Goal: Task Accomplishment & Management: Use online tool/utility

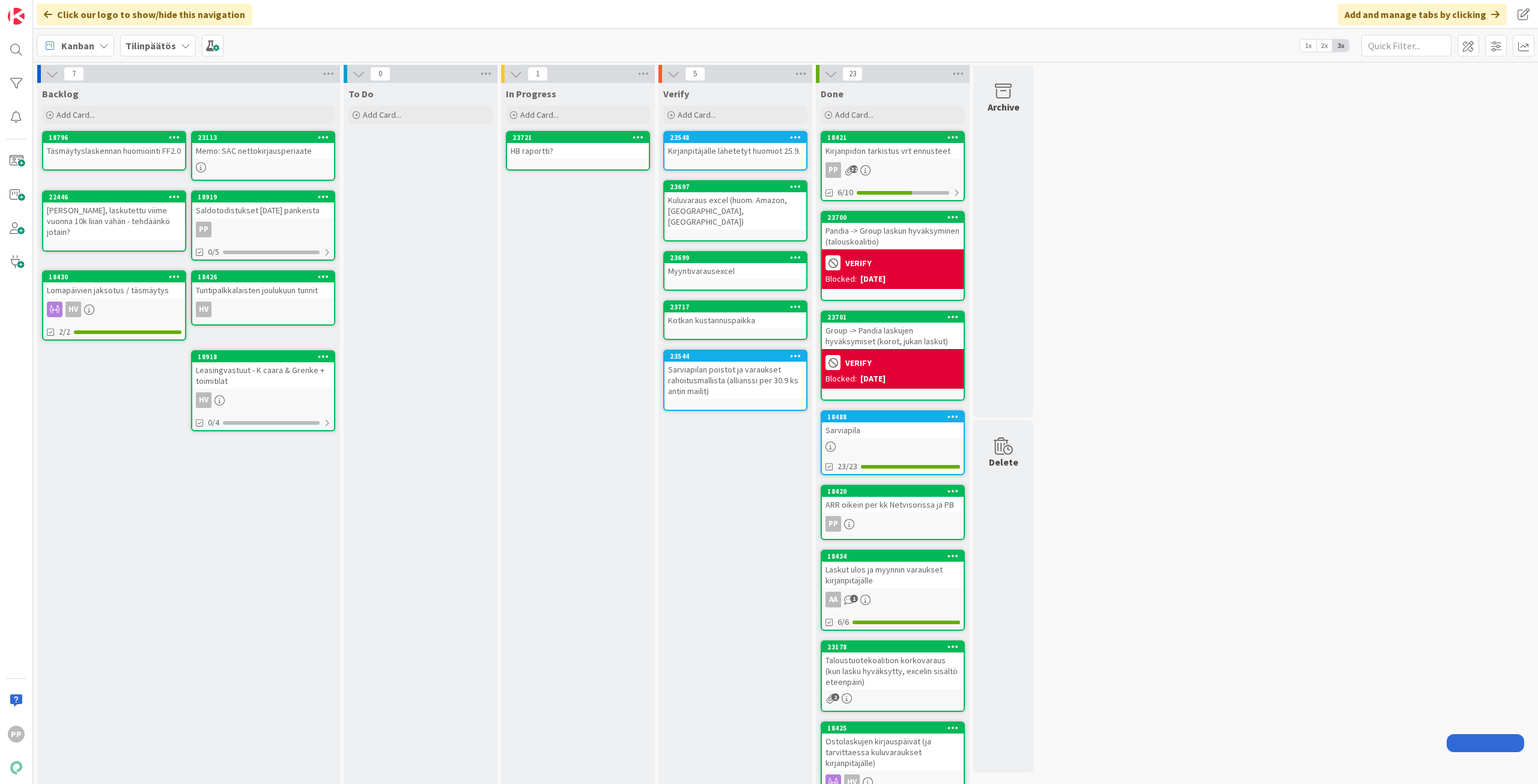
click at [425, 298] on div "To Do Add Card..." at bounding box center [420, 555] width 154 height 946
click at [561, 305] on div "In Progress Add Card... 23721 HB raportti?" at bounding box center [578, 555] width 154 height 946
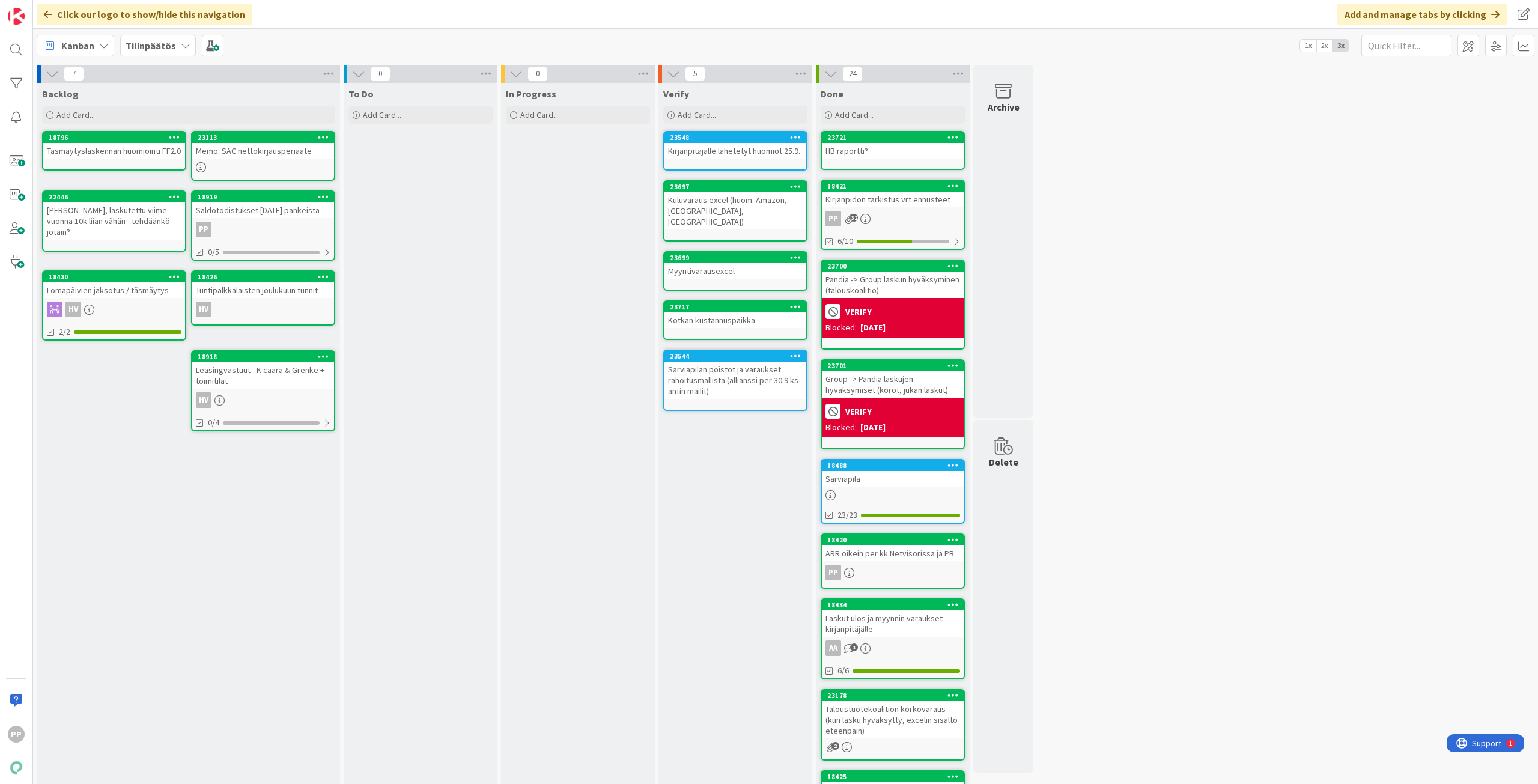
click at [959, 136] on div at bounding box center [952, 137] width 22 height 8
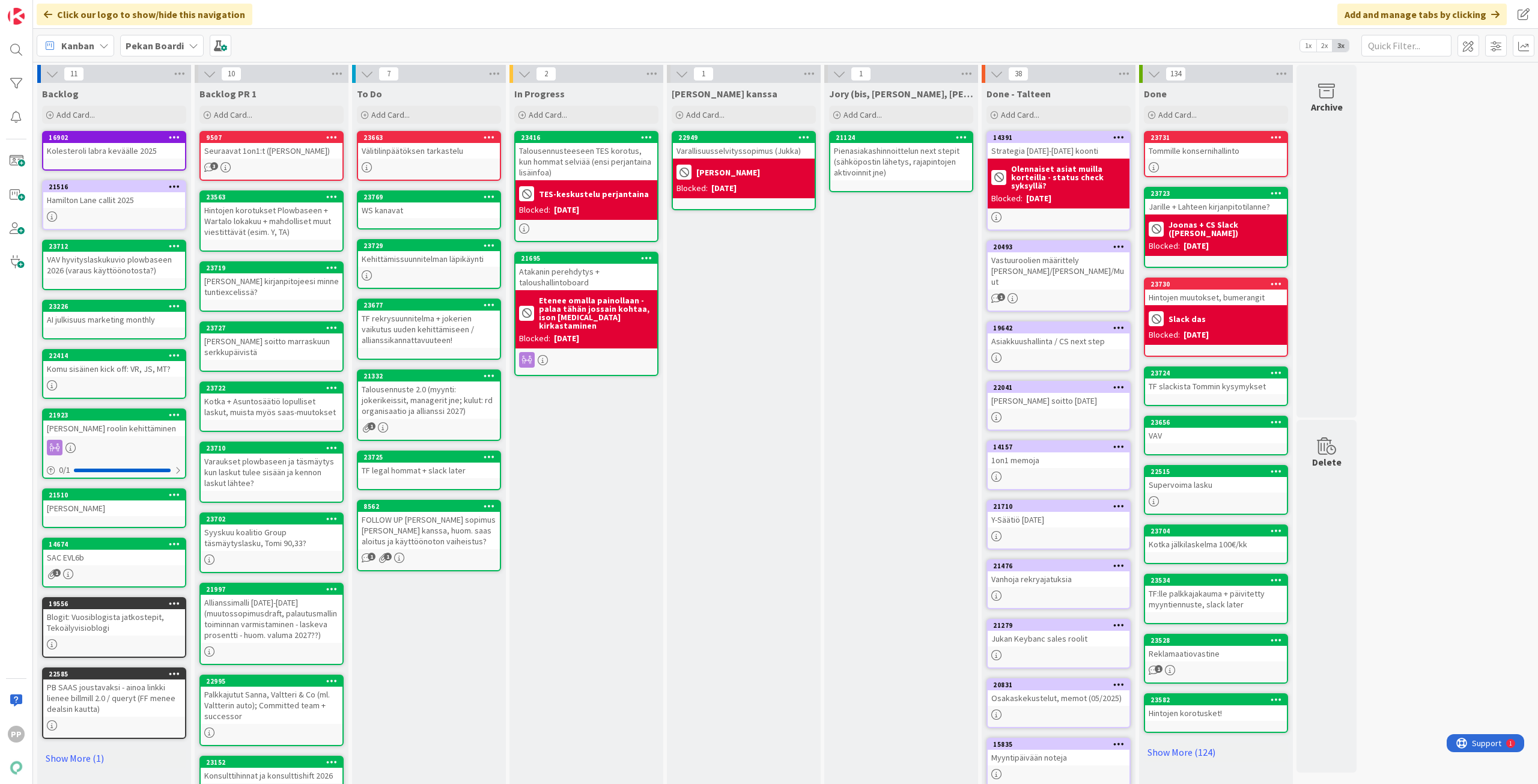
click at [585, 490] on div "In Progress Add Card... 23416 Talousennusteeseen TES korotus, kun hommat selviä…" at bounding box center [586, 454] width 154 height 743
click at [594, 461] on div "In Progress Add Card... 23416 Talousennusteeseen TES korotus, kun hommat selviä…" at bounding box center [586, 454] width 154 height 743
click at [444, 111] on div "Add Card..." at bounding box center [429, 114] width 144 height 18
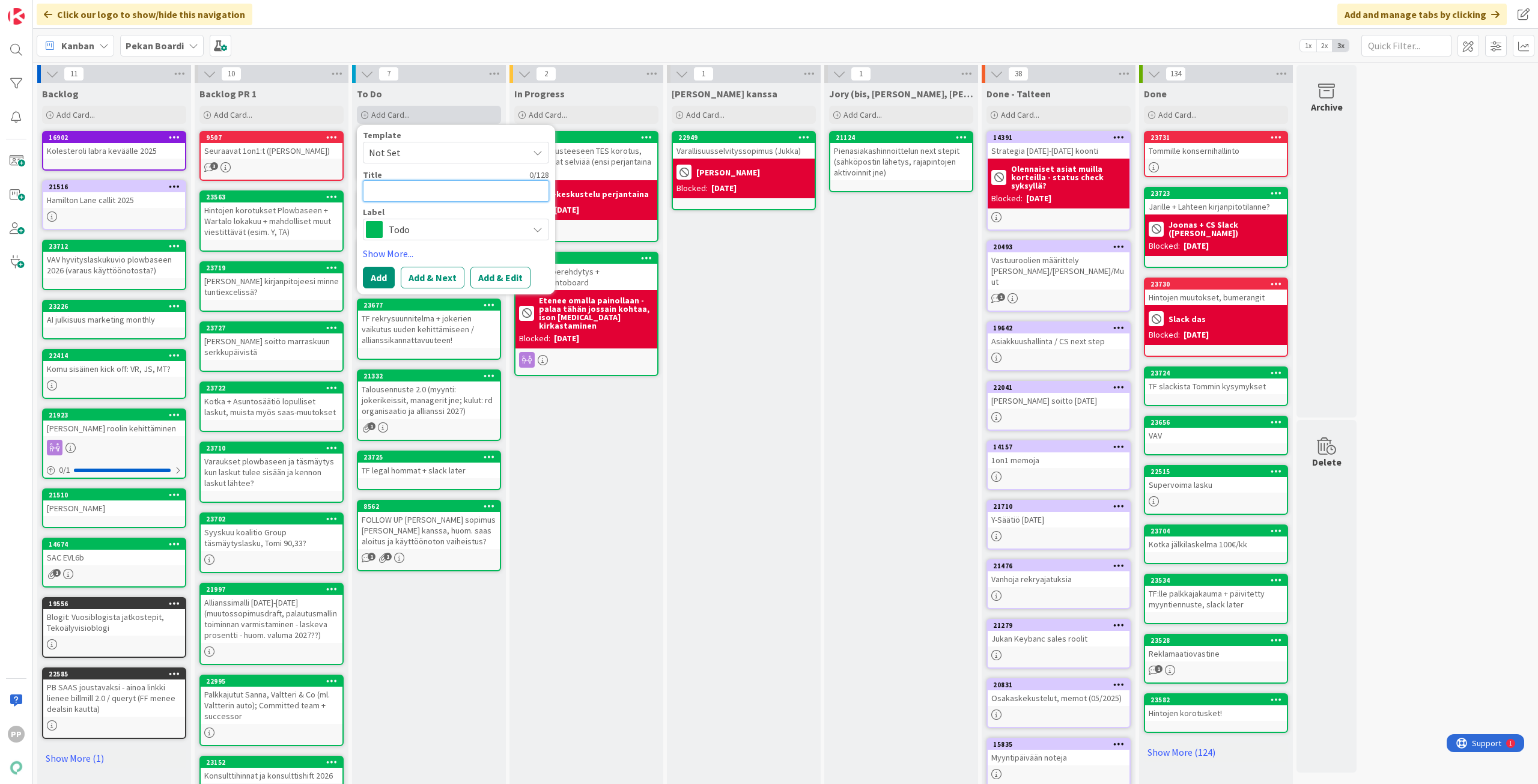
type textarea "U"
type textarea "x"
type textarea "Uu"
type textarea "x"
type textarea "Uud"
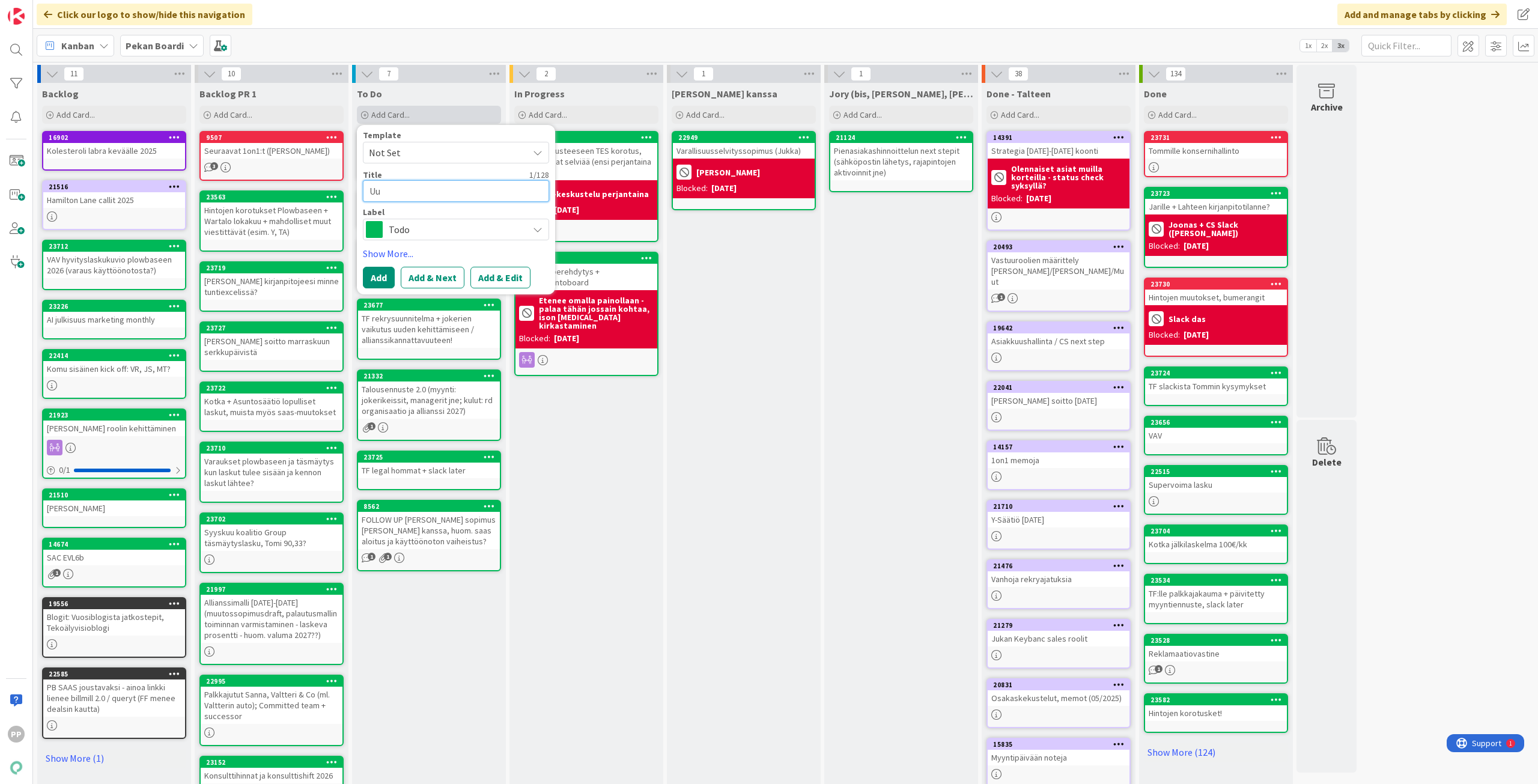
type textarea "x"
type textarea "Uude"
type textarea "x"
type textarea "Uudet"
type textarea "x"
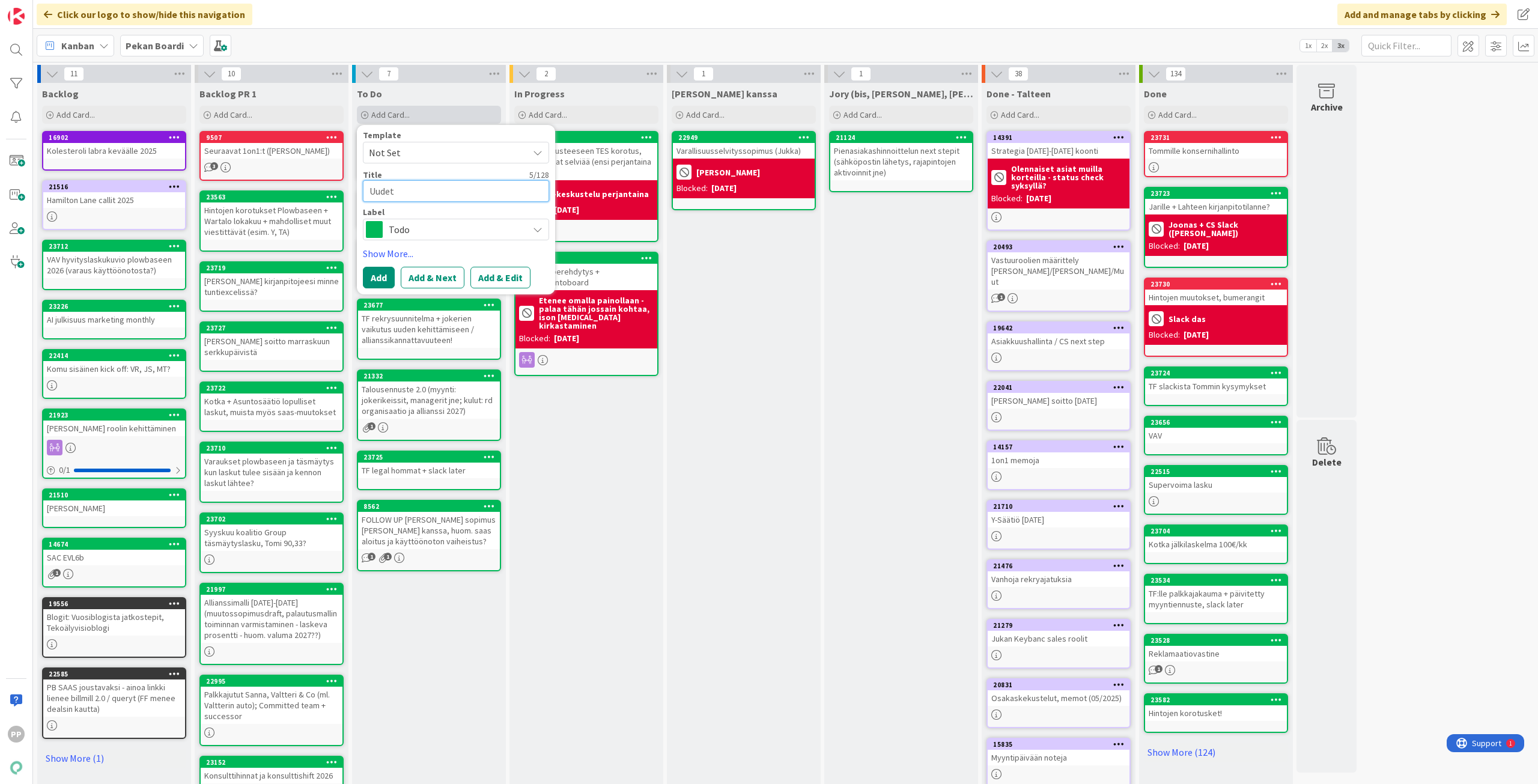
type textarea "Uudet"
type textarea "x"
type textarea "Uudet T"
type textarea "x"
type textarea "Uudet TF"
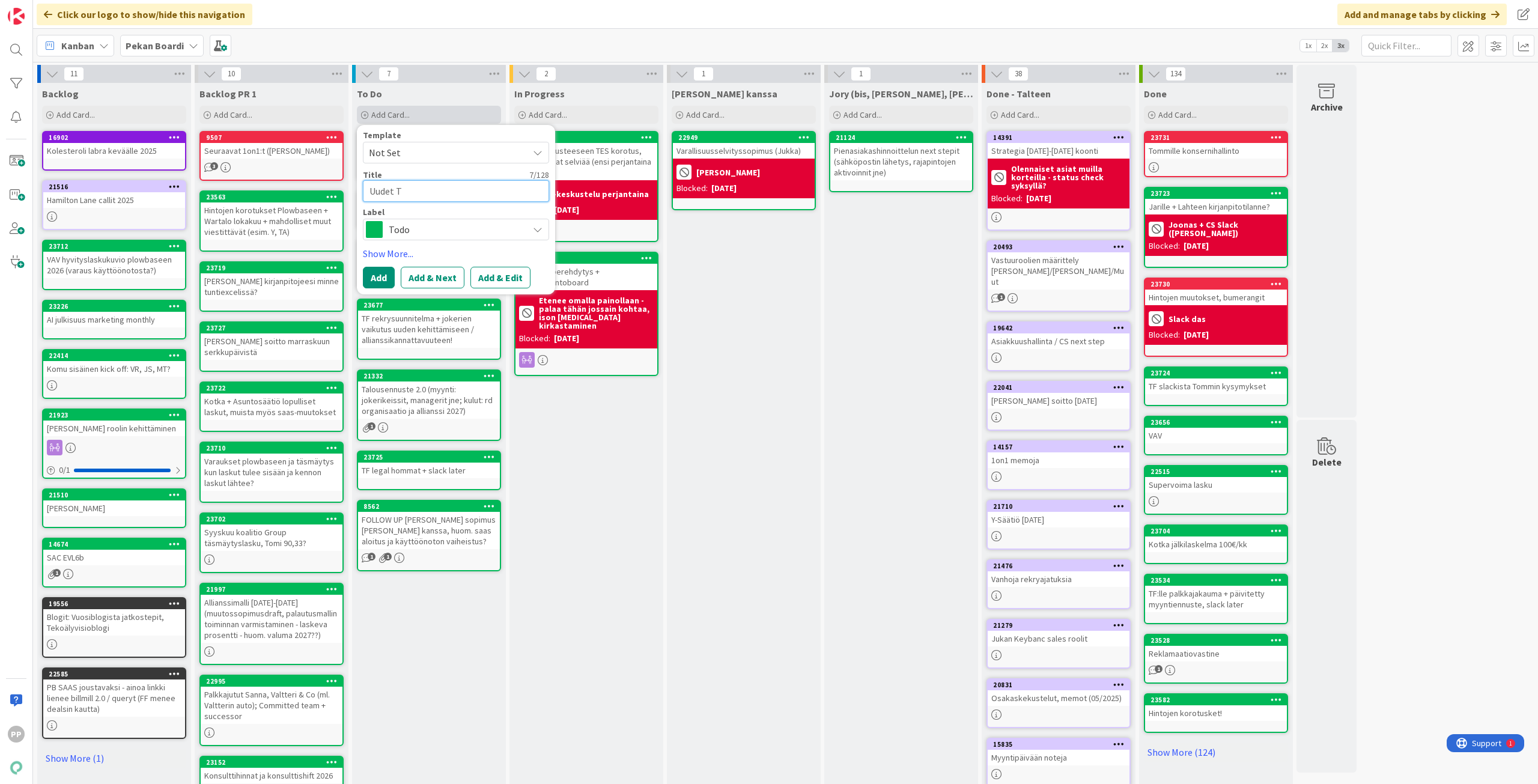
type textarea "x"
type textarea "Uudet TF"
type textarea "x"
type textarea "Uudet TF t"
type textarea "x"
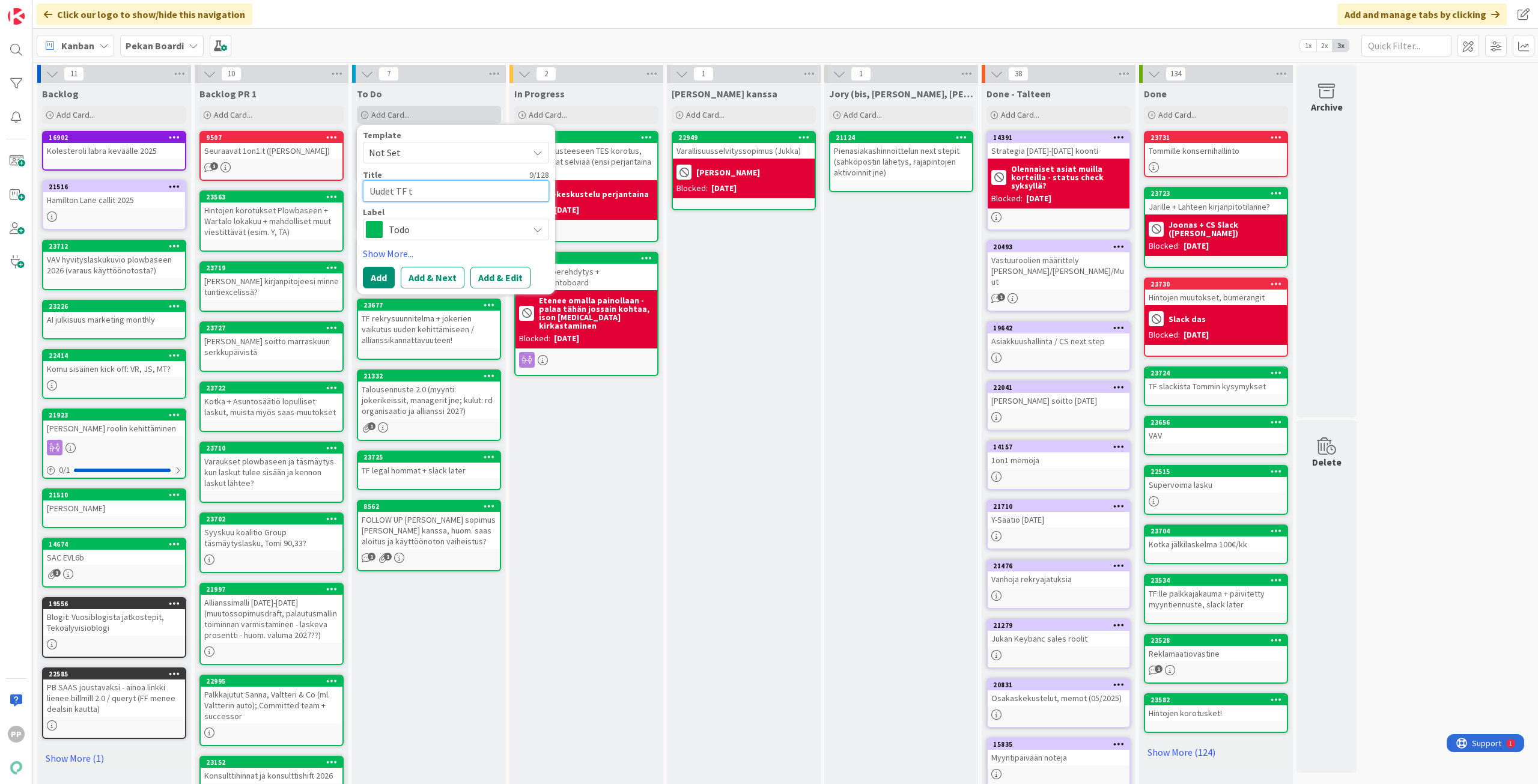
type textarea "Uudet TF to"
type textarea "x"
type textarea "Uudet TF tod"
type textarea "x"
type textarea "Uudet TF todo"
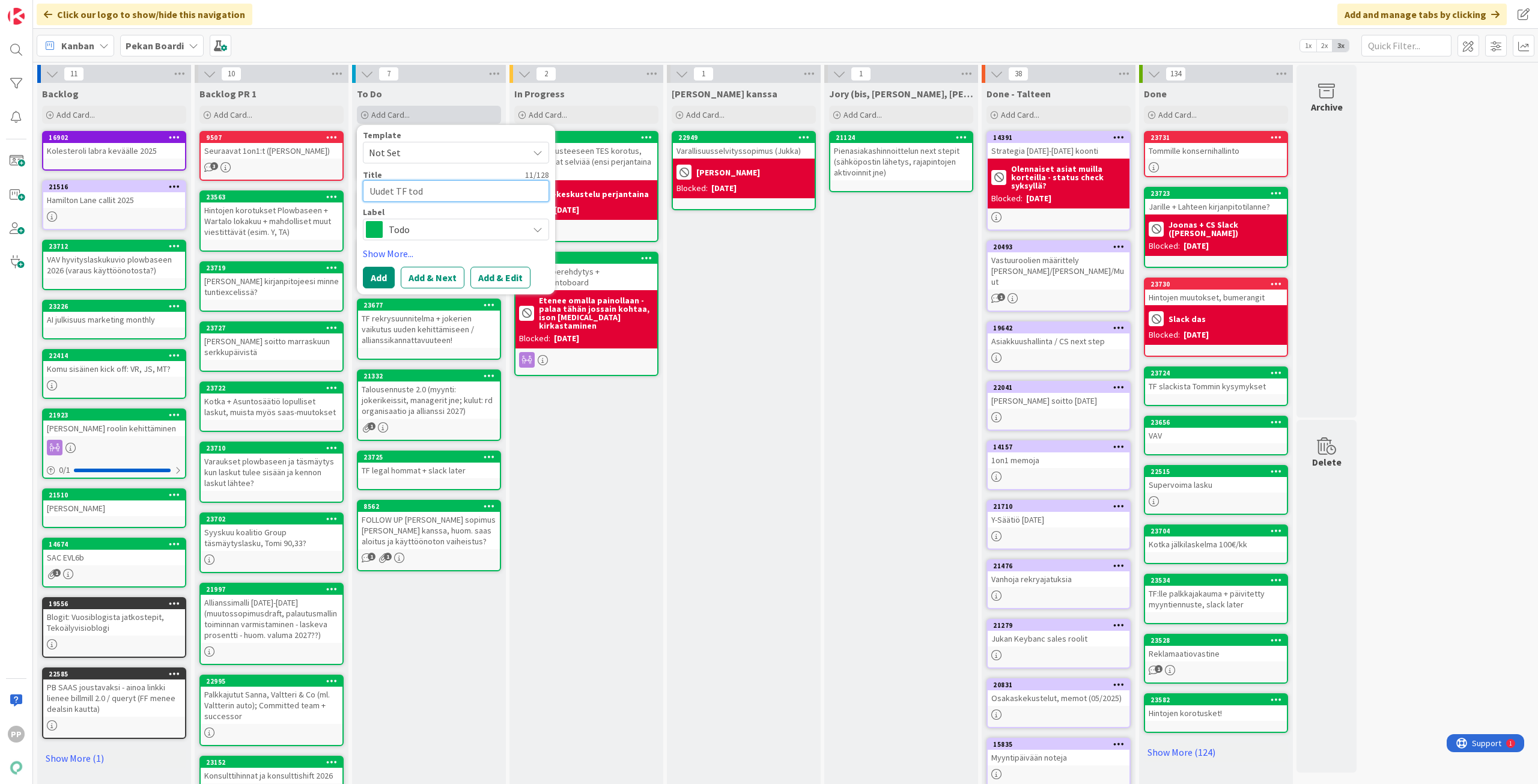
type textarea "x"
type textarea "Uudet TF todot"
type textarea "x"
type textarea "Uudet TF todot"
click at [385, 281] on button "Add" at bounding box center [379, 277] width 32 height 22
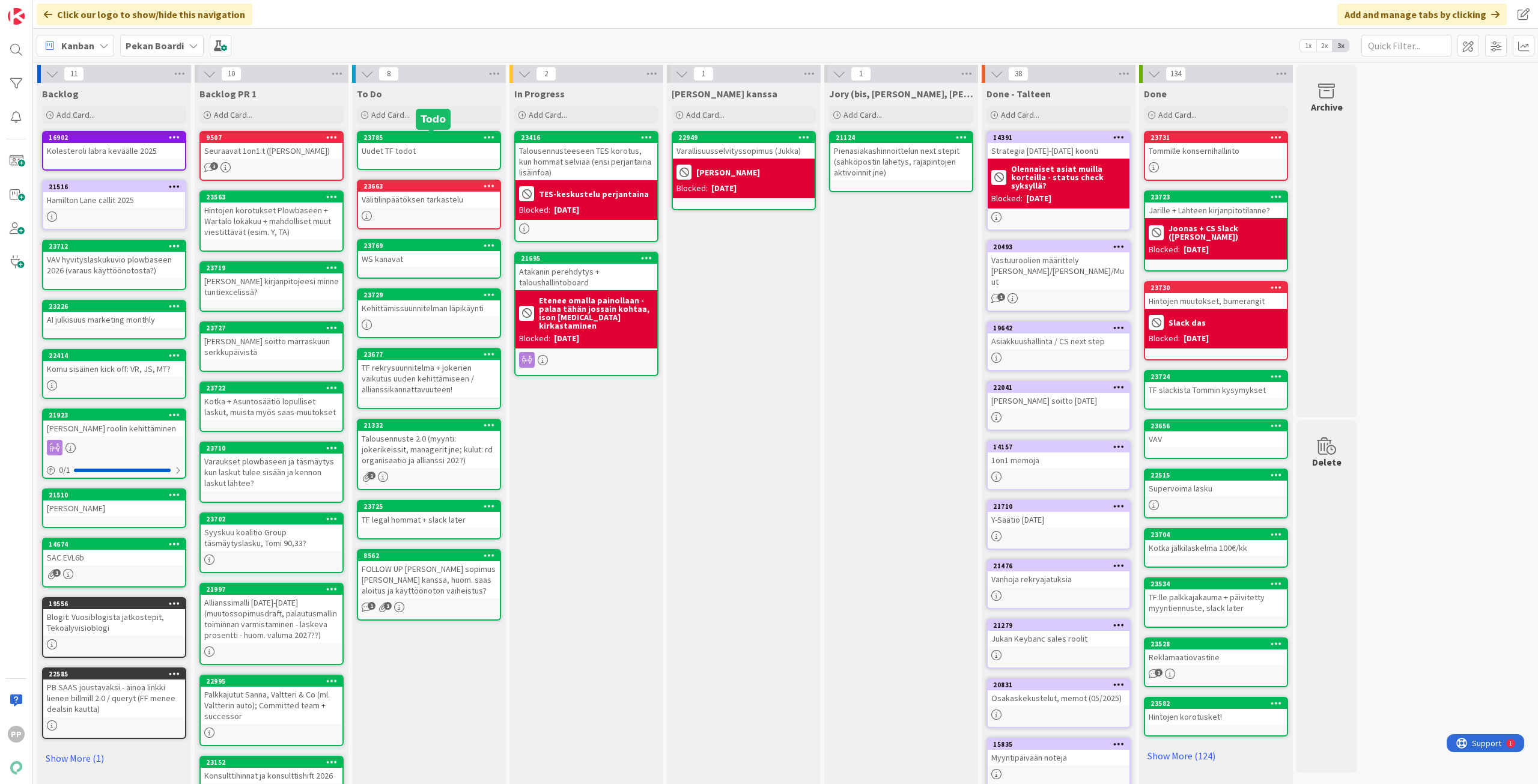
click at [412, 141] on div "23785" at bounding box center [430, 137] width 136 height 8
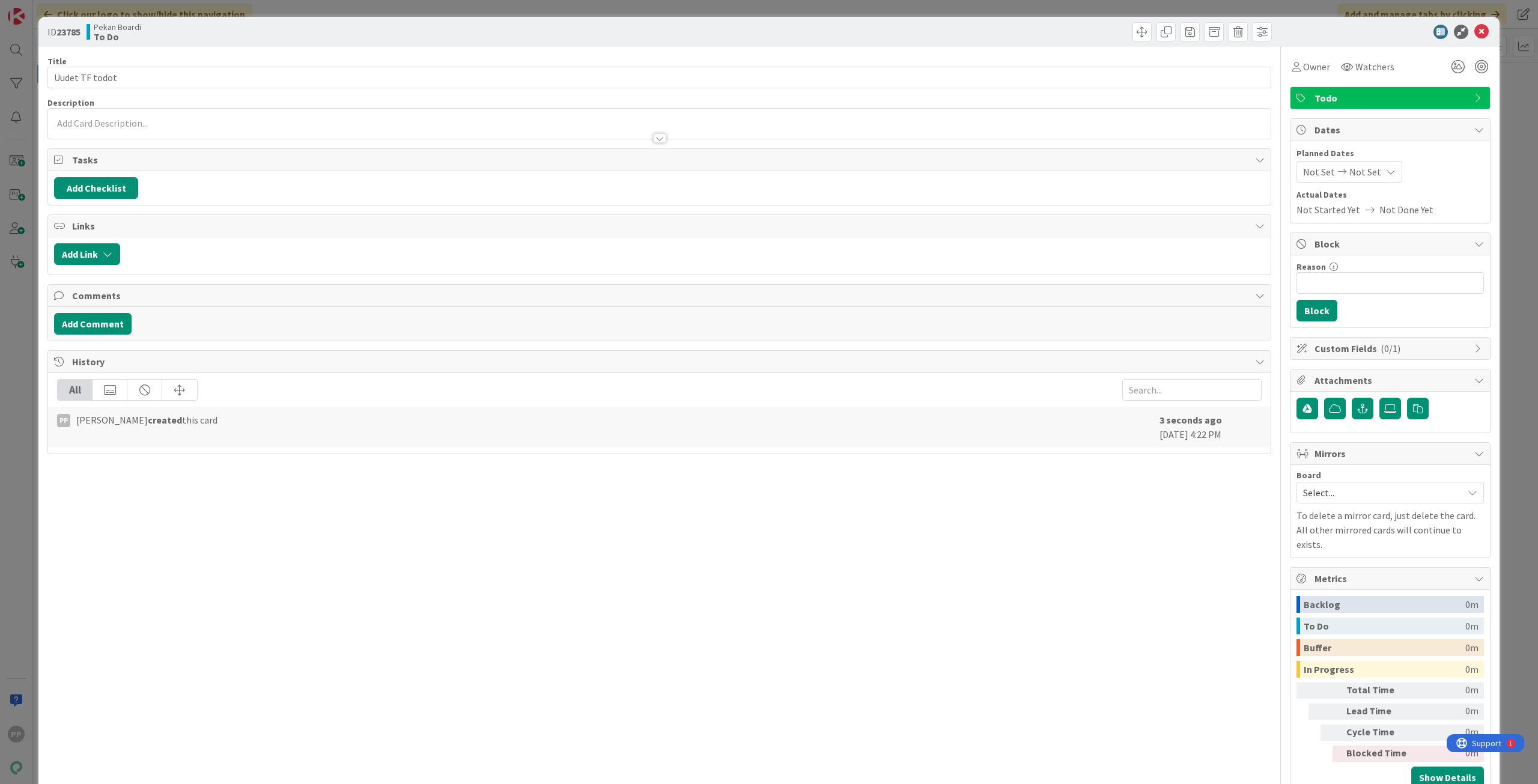
drag, startPoint x: 236, startPoint y: 131, endPoint x: 227, endPoint y: 131, distance: 9.0
click at [236, 131] on div at bounding box center [658, 131] width 1222 height 12
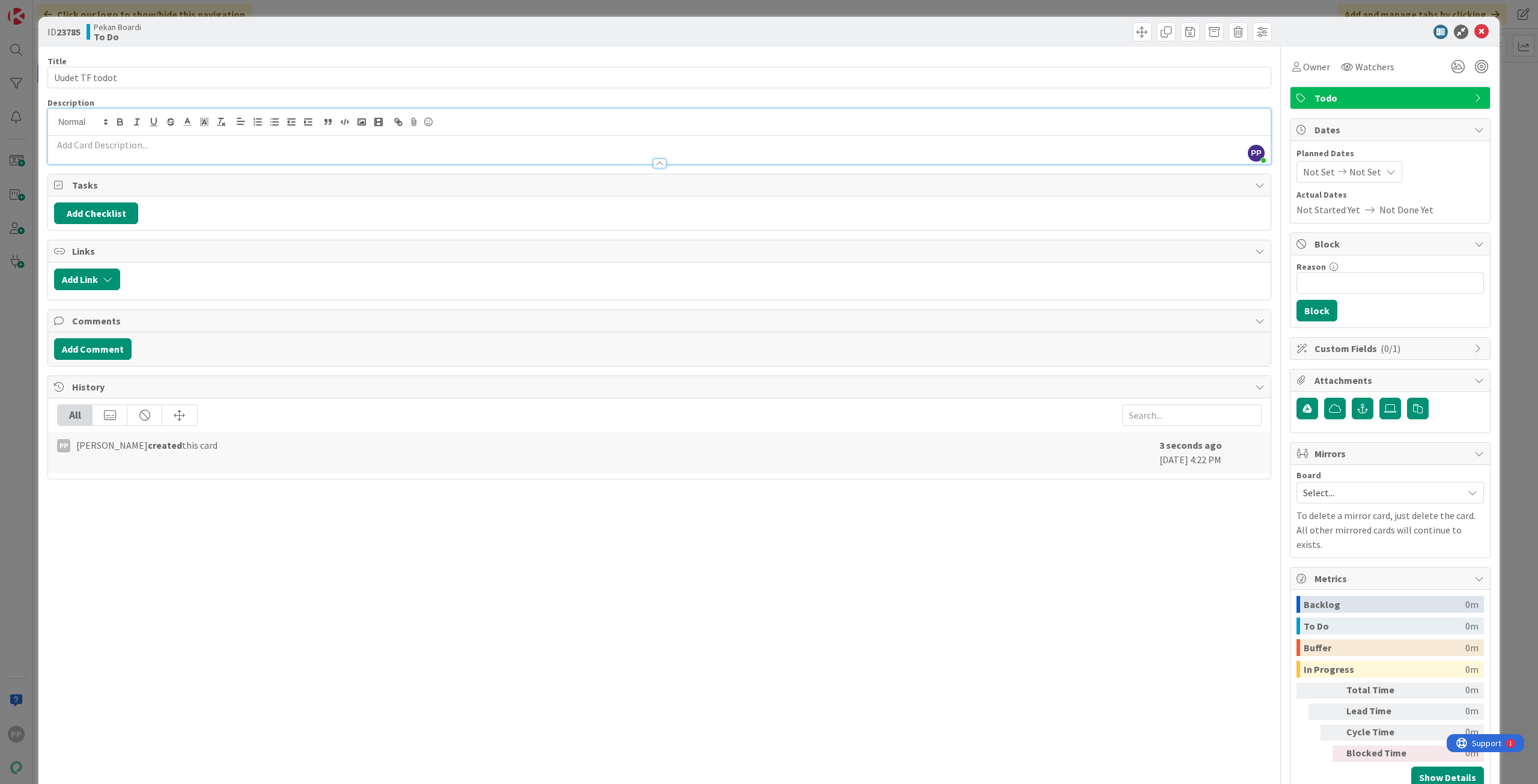
click at [96, 149] on p at bounding box center [659, 144] width 1211 height 14
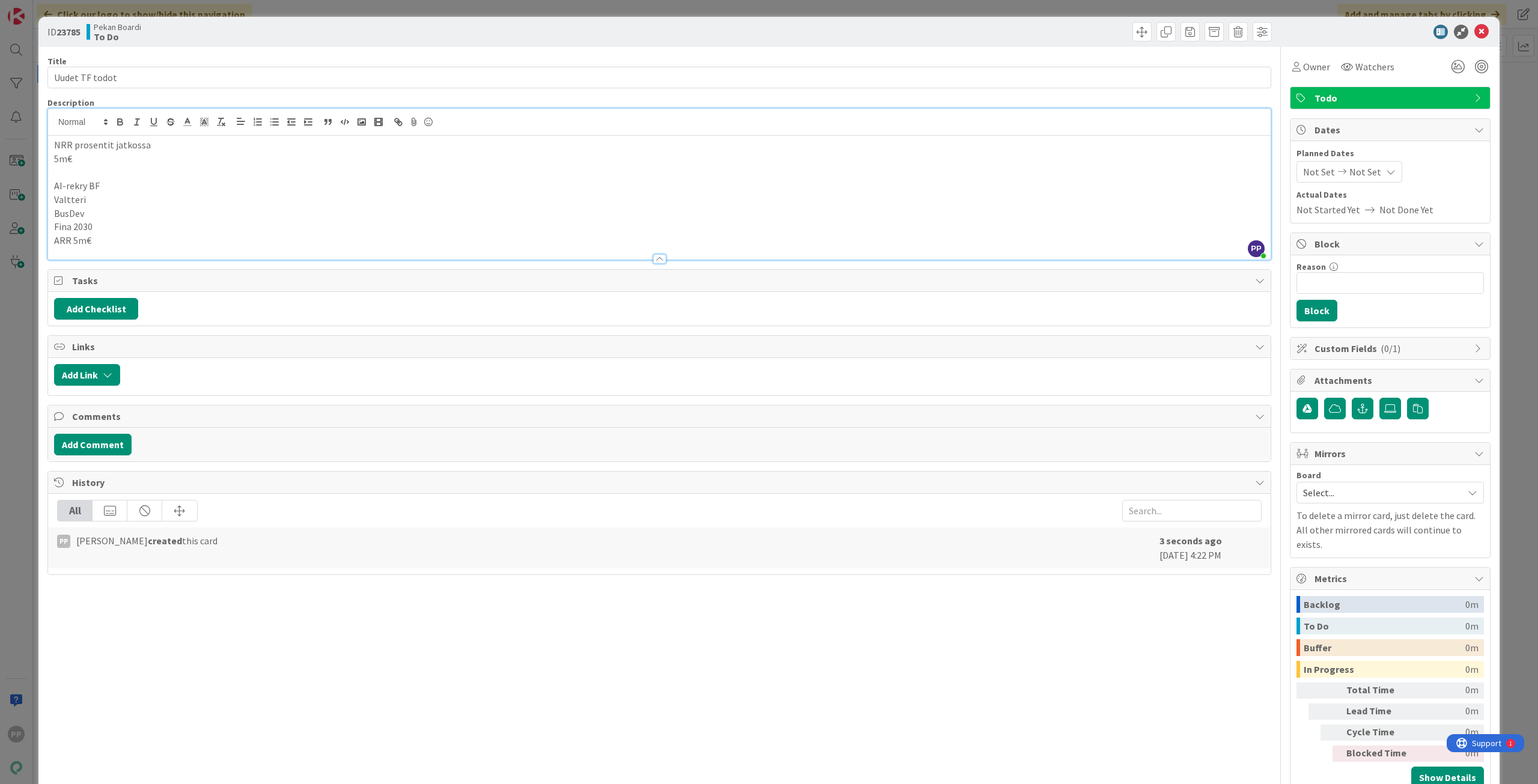
click at [200, 99] on div "Description" at bounding box center [659, 103] width 1224 height 11
click at [208, 61] on div "Title 14 / 128" at bounding box center [659, 62] width 1224 height 11
drag, startPoint x: 210, startPoint y: 51, endPoint x: 216, endPoint y: 35, distance: 17.1
click at [210, 48] on div "Title 14 / 128 Uudet TF todot Description PP Pekka Paaskunta just joined NRR pr…" at bounding box center [659, 420] width 1224 height 747
click at [223, 27] on div "Pekan Boardi To Do" at bounding box center [371, 32] width 570 height 19
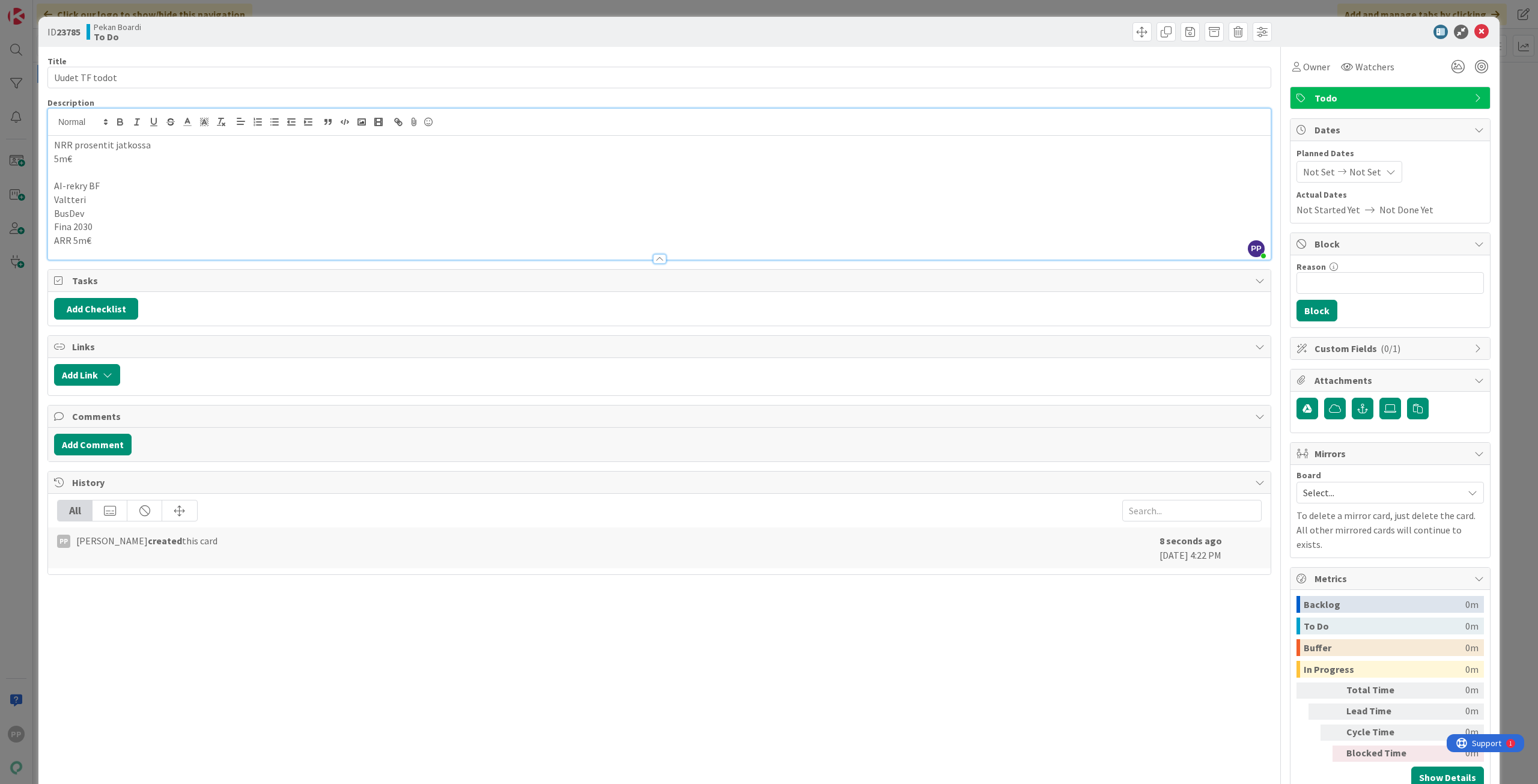
click at [240, 9] on div "ID 23785 Pekan Boardi To Do Title 14 / 128 Uudet TF todot Description PP Pekka …" at bounding box center [769, 392] width 1538 height 784
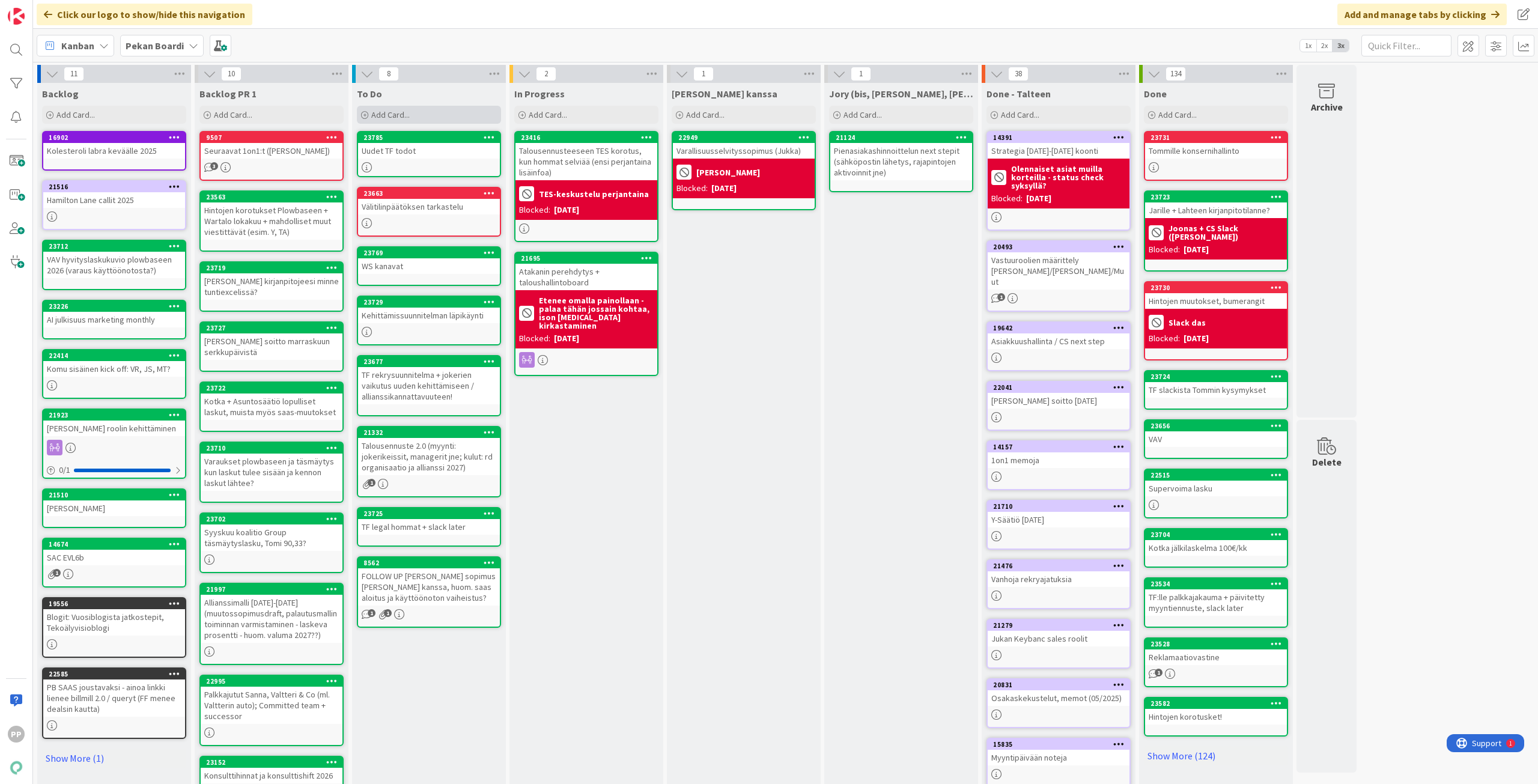
click at [422, 119] on div "Add Card..." at bounding box center [429, 114] width 144 height 18
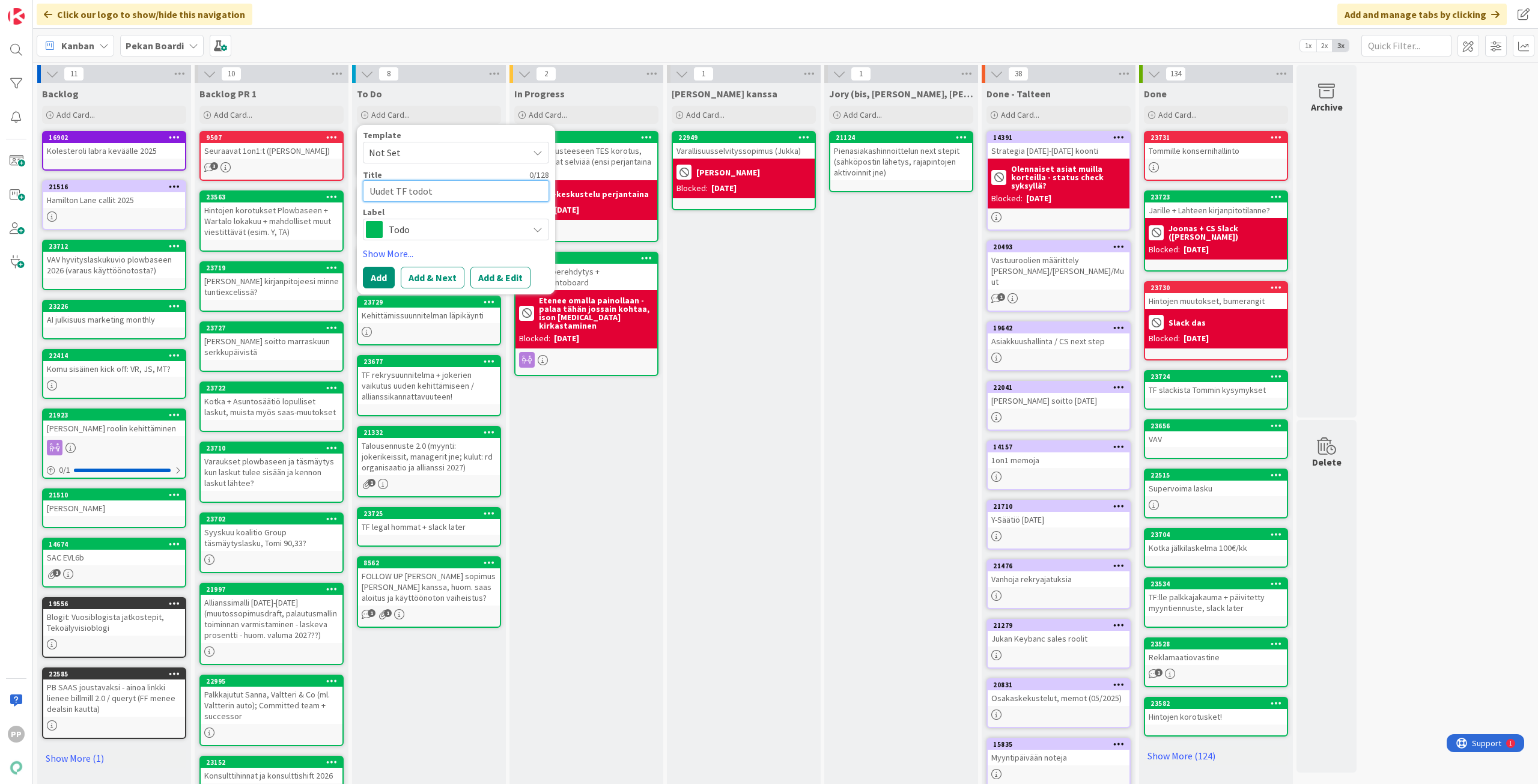
drag, startPoint x: 442, startPoint y: 191, endPoint x: 460, endPoint y: 191, distance: 18.0
click at [443, 191] on textarea "Uudet TF todot" at bounding box center [456, 190] width 187 height 22
type textarea "F"
type textarea "x"
type textarea "Fi"
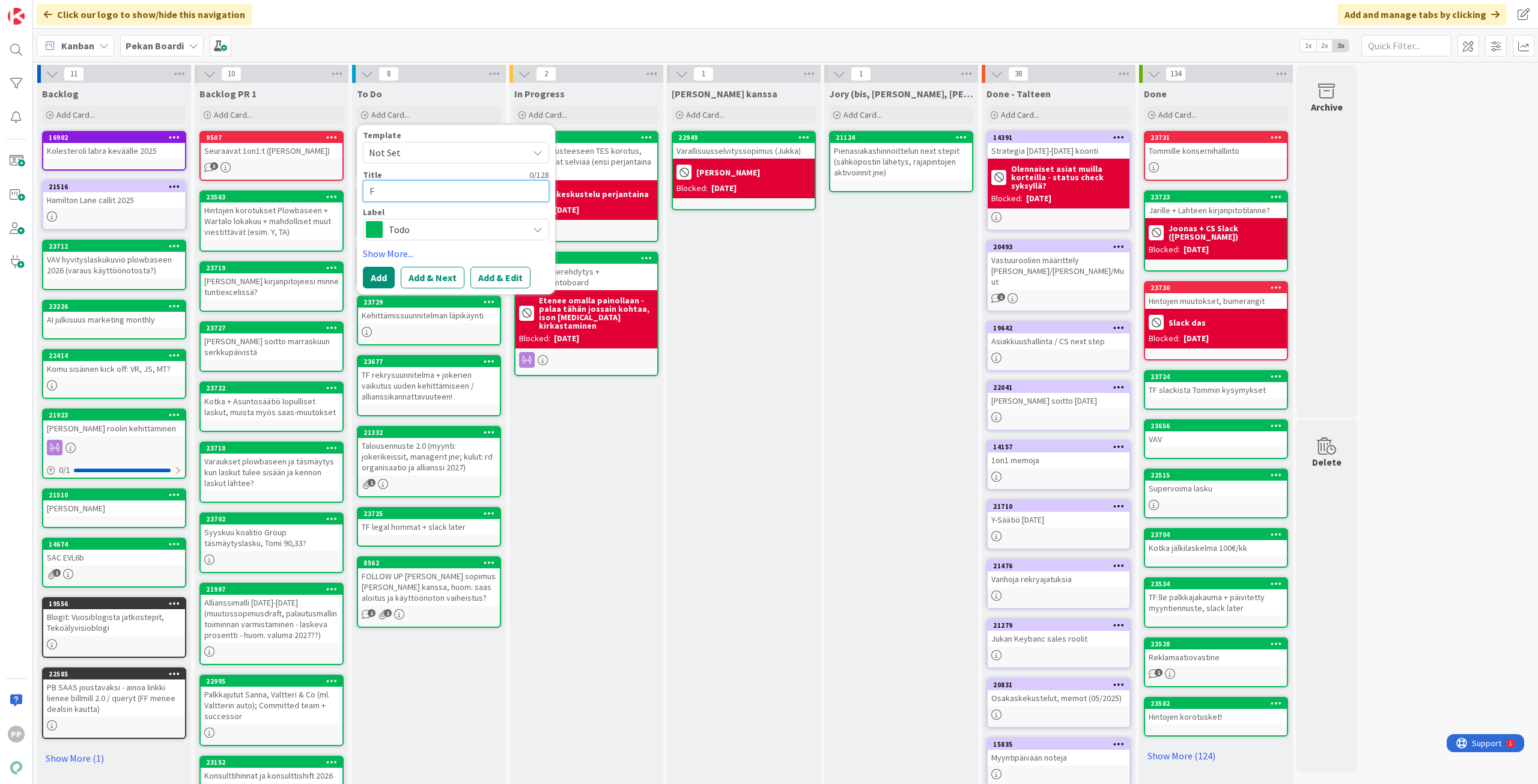
type textarea "x"
type textarea "Fin"
type textarea "x"
type textarea "Fina"
type textarea "x"
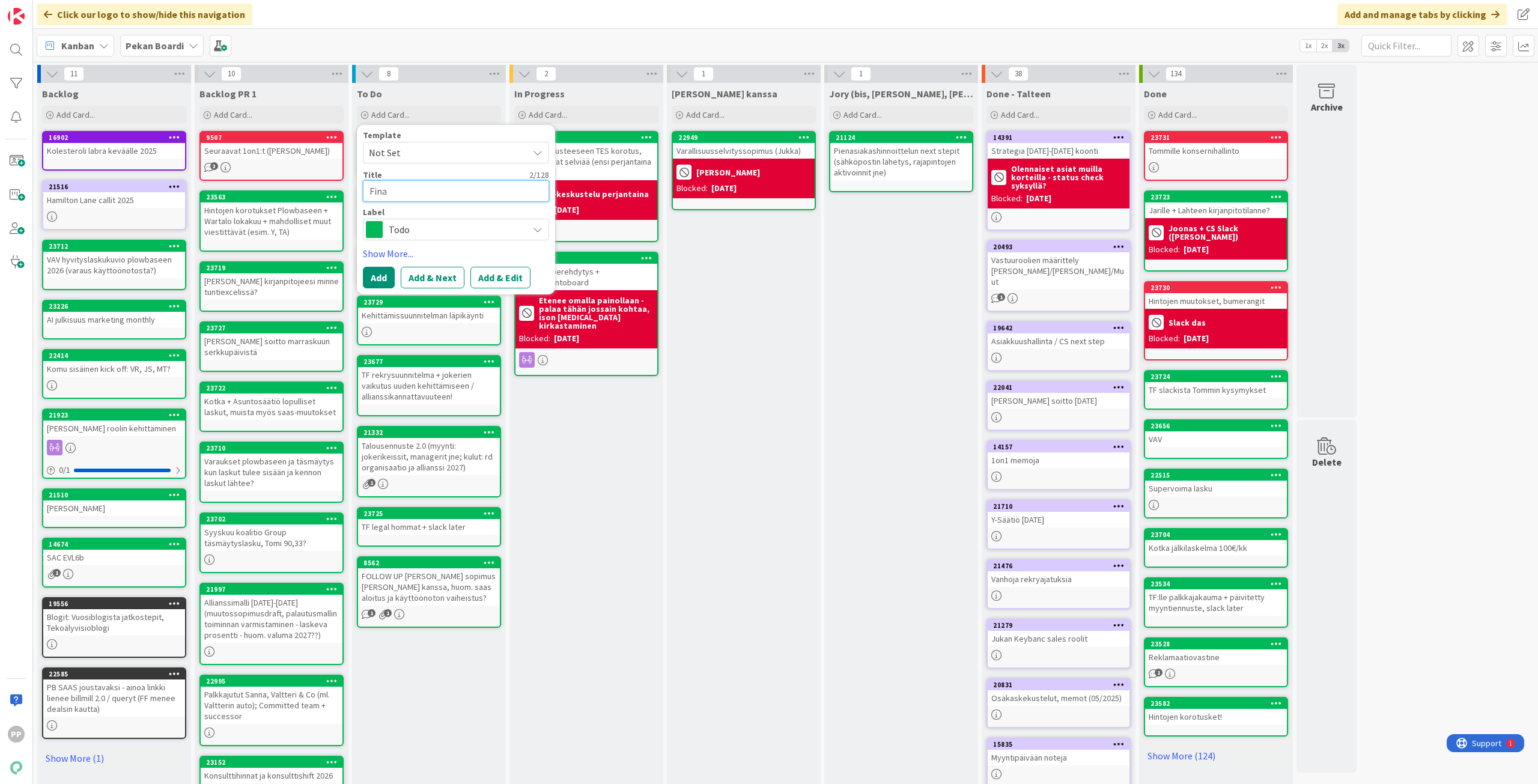
type textarea "Finan"
type textarea "x"
type textarea "Financ"
type textarea "x"
type textarea "Financi"
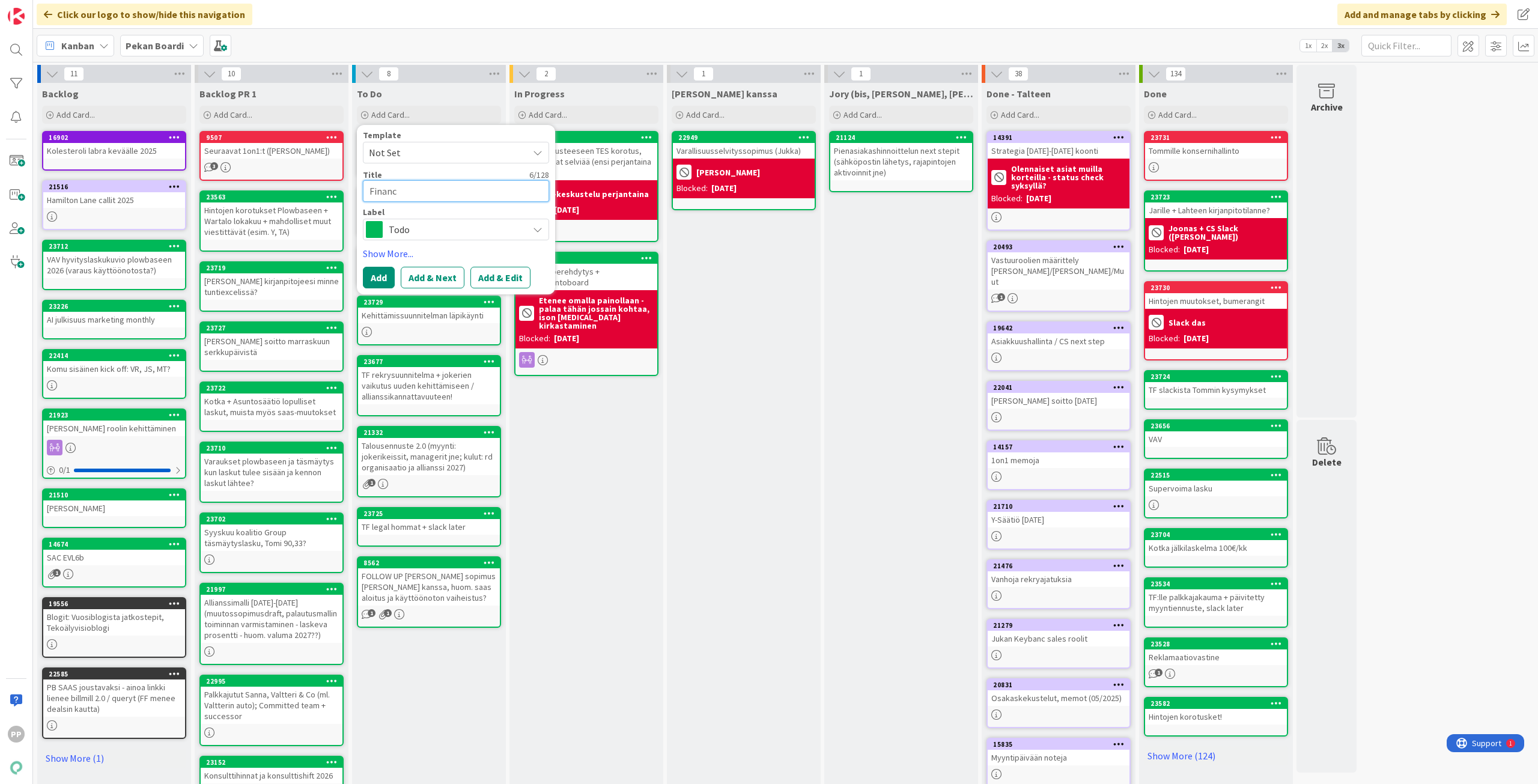
type textarea "x"
type textarea "Financia"
type textarea "x"
type textarea "Financial"
type textarea "x"
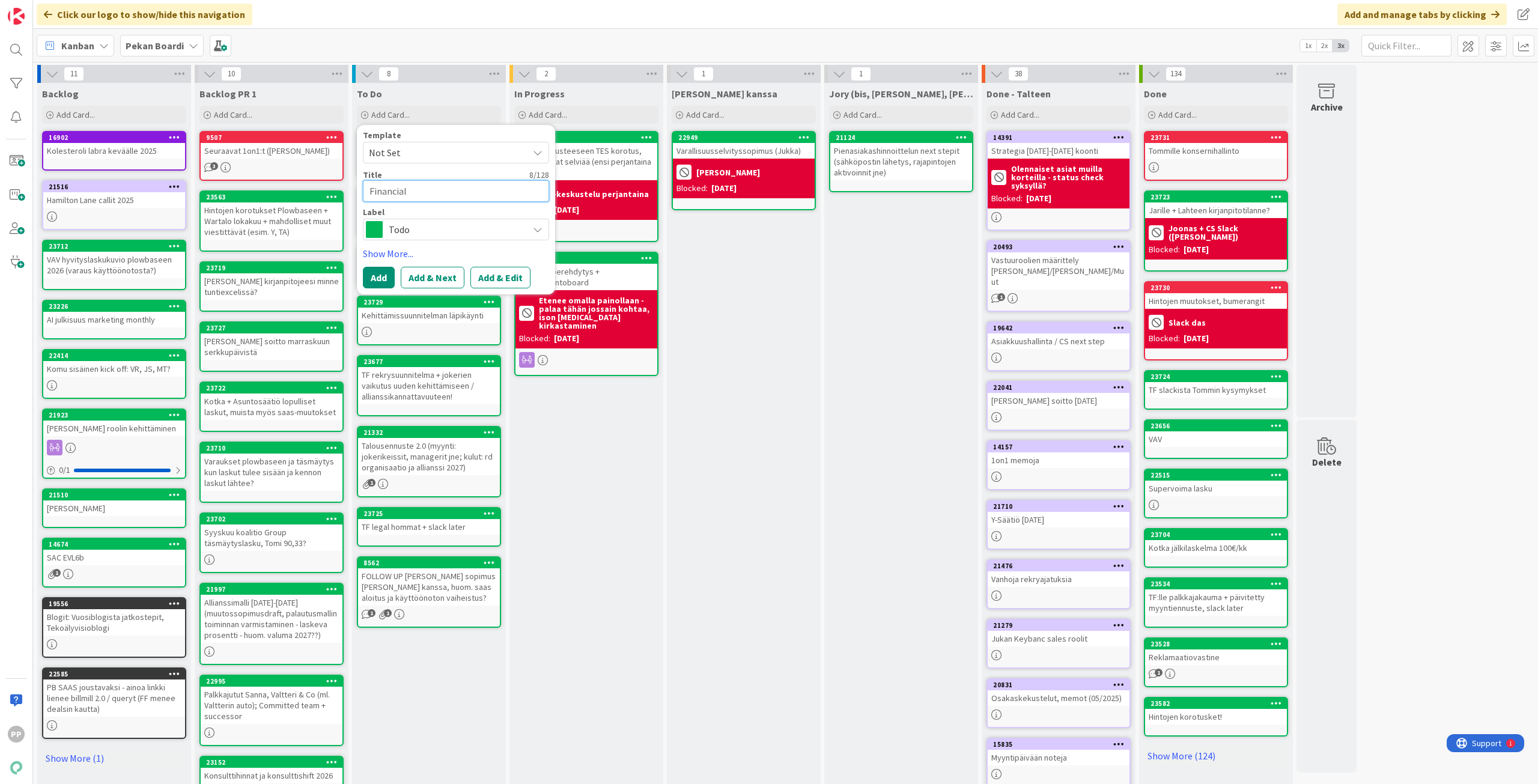
type textarea "Financial"
type textarea "x"
type textarea "Financial p"
type textarea "x"
type textarea "Financial pl"
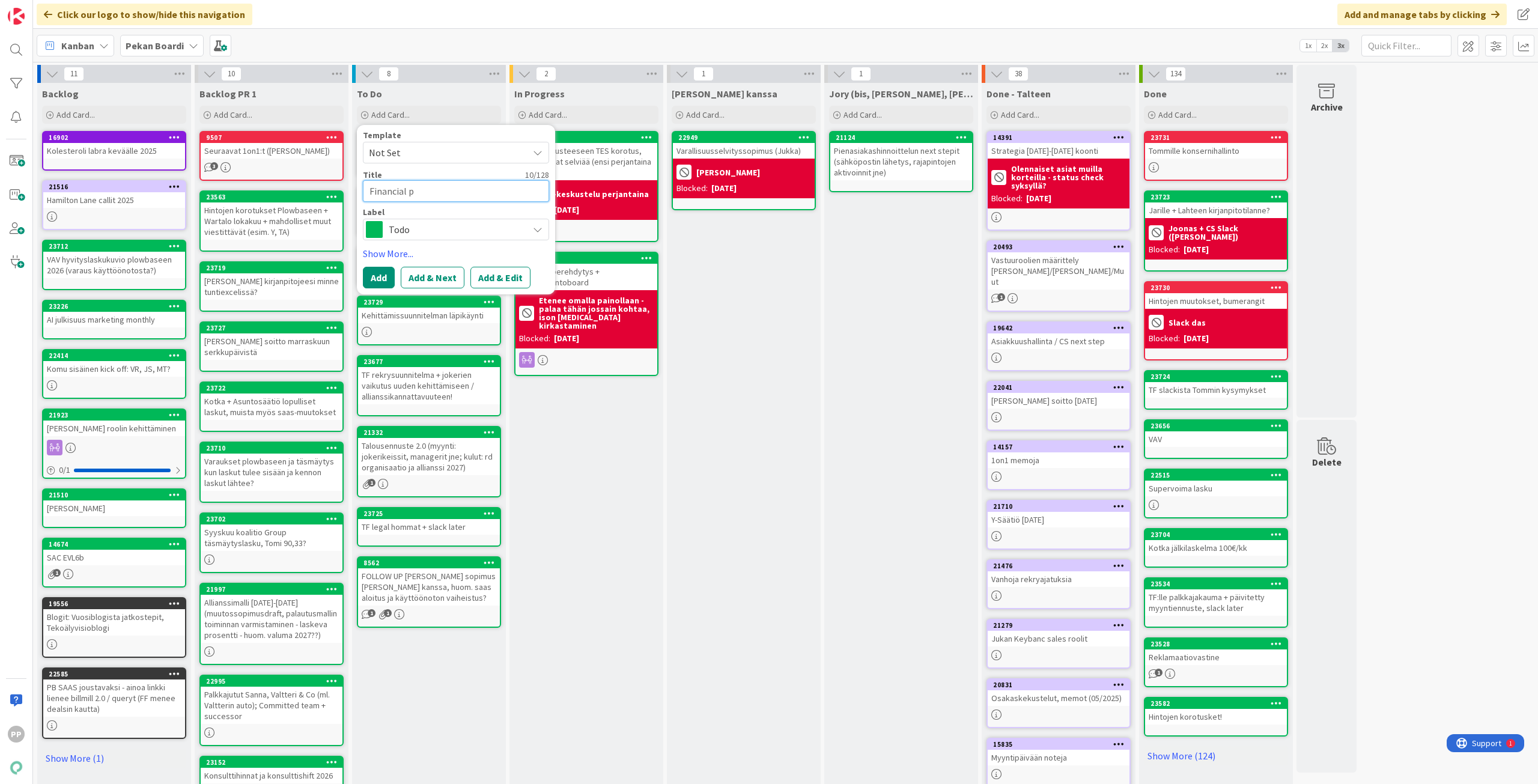
type textarea "x"
type textarea "Financial pla"
type textarea "x"
type textarea "Financial plan"
type textarea "x"
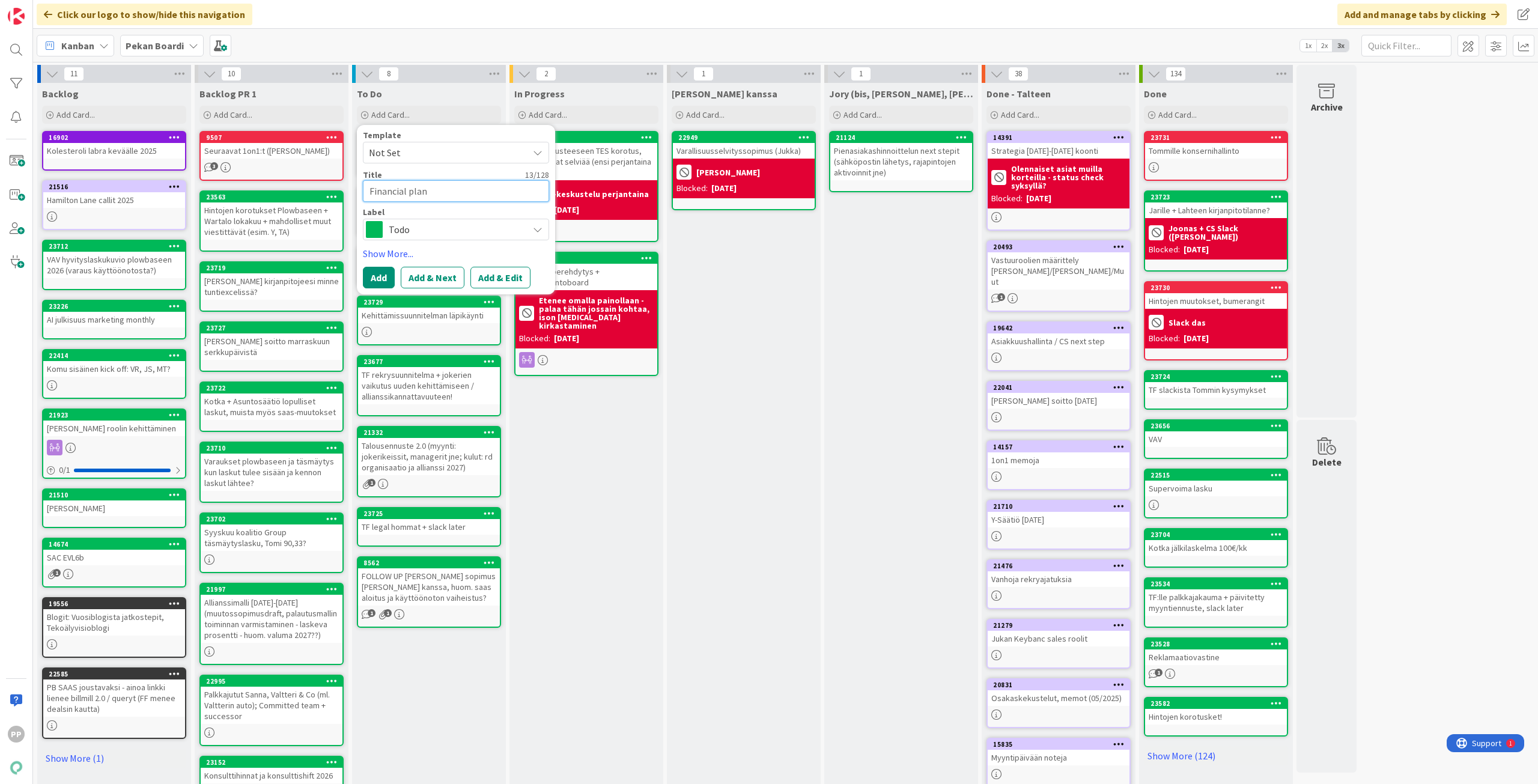
type textarea "Financial plan"
type textarea "x"
type textarea "Financial plan m"
type textarea "x"
type textarea "Financial plan mu"
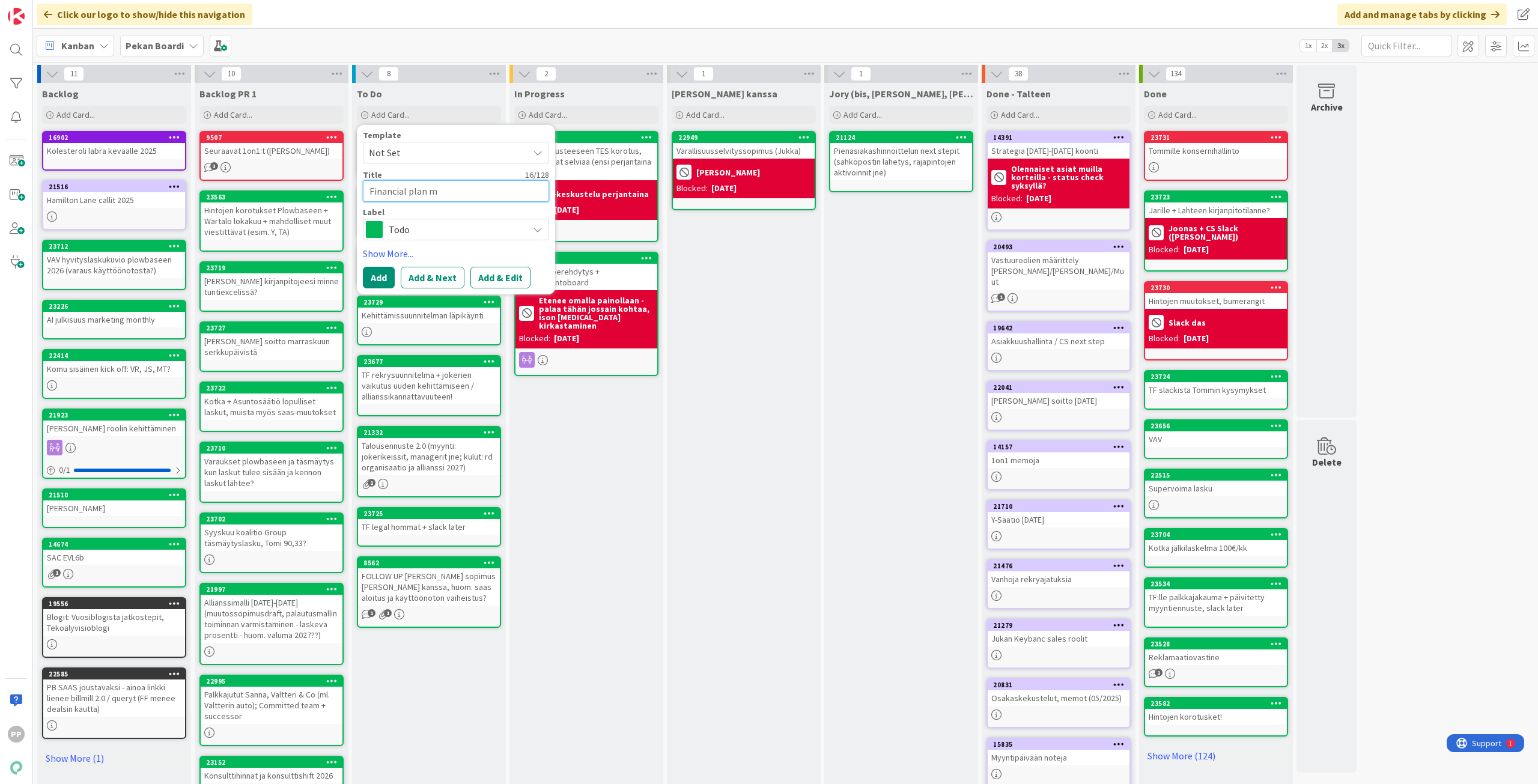
type textarea "x"
type textarea "Financial plan muu"
type textarea "x"
type textarea "Financial plan muut"
type textarea "x"
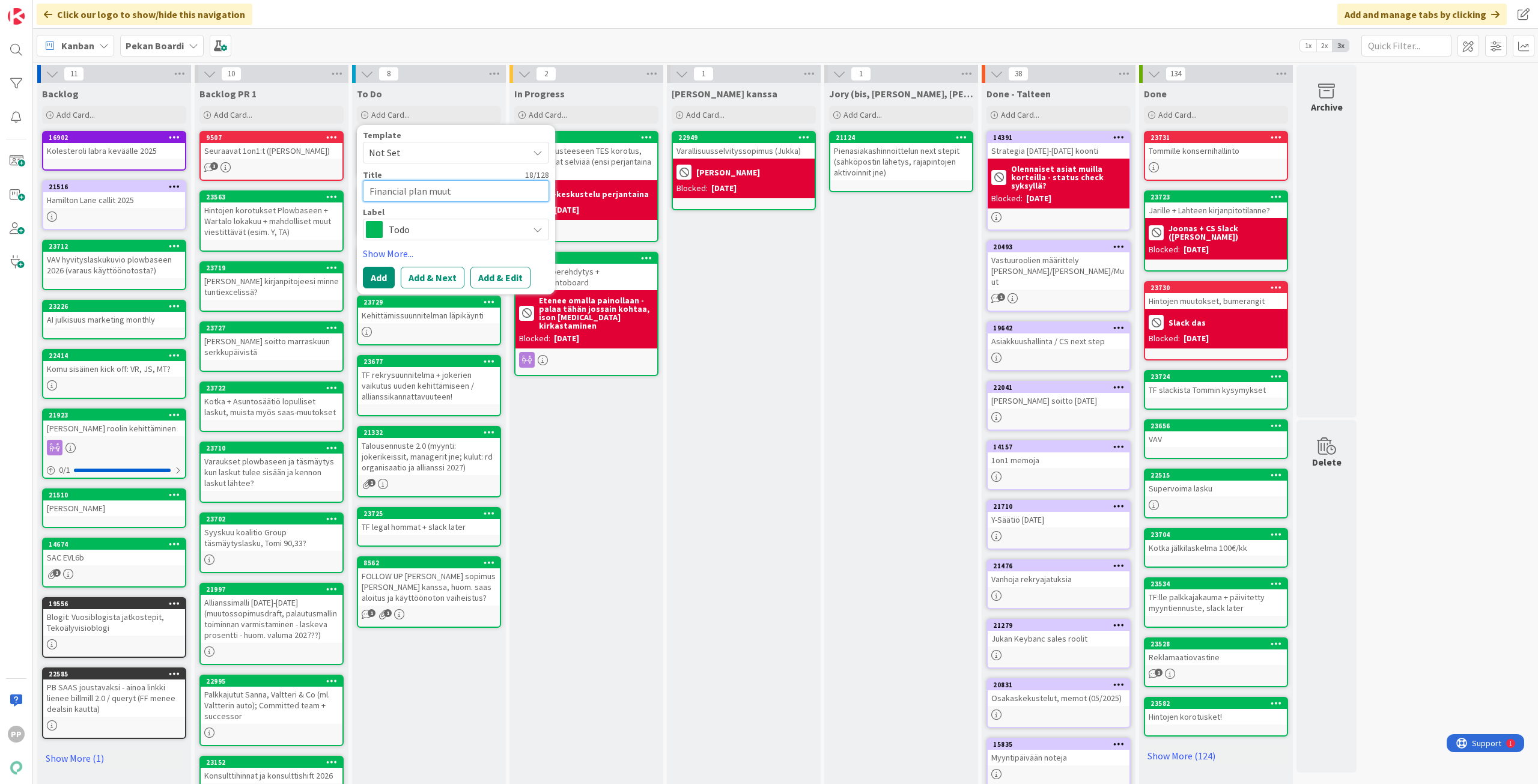
type textarea "Financial plan muuto"
type textarea "x"
type textarea "Financial plan muutok"
type textarea "x"
type textarea "Financial plan muutoks"
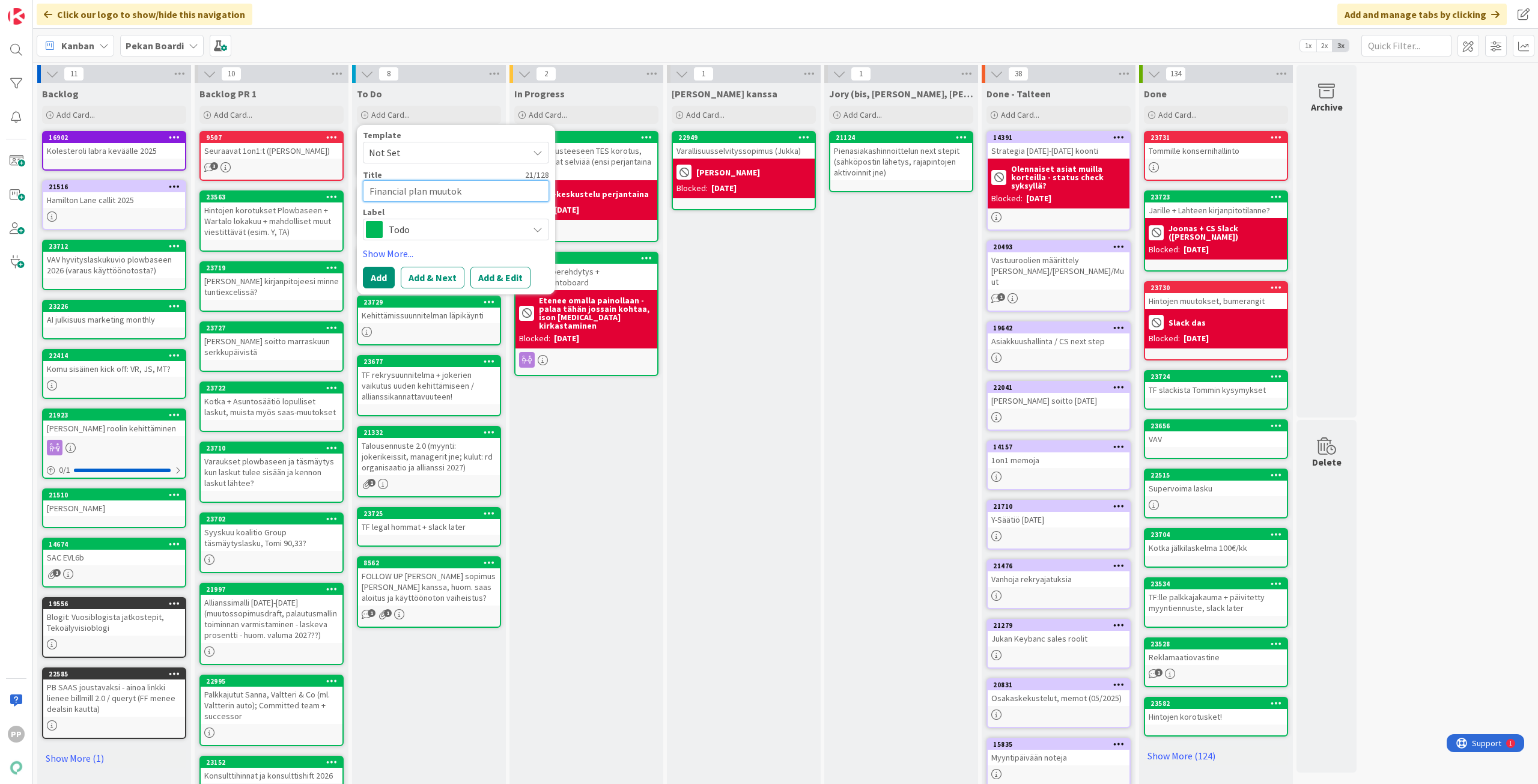
type textarea "x"
type textarea "Financial plan muutokse"
type textarea "x"
type textarea "Financial plan muutokset"
type textarea "x"
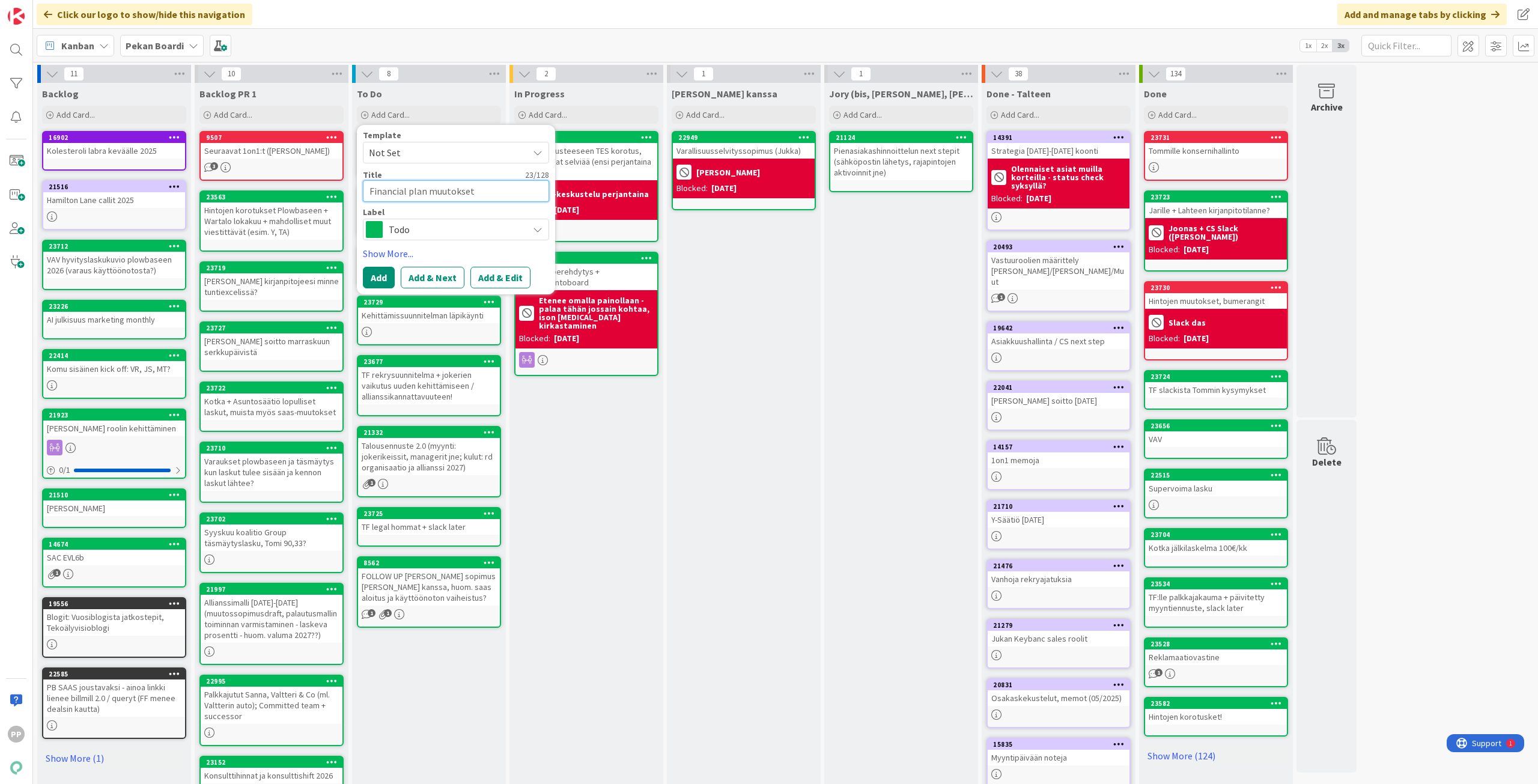
type textarea "Financial plan muutokset"
type textarea "x"
type textarea "Financial plan muutokset j"
type textarea "x"
type textarea "Financial plan muutokset ja"
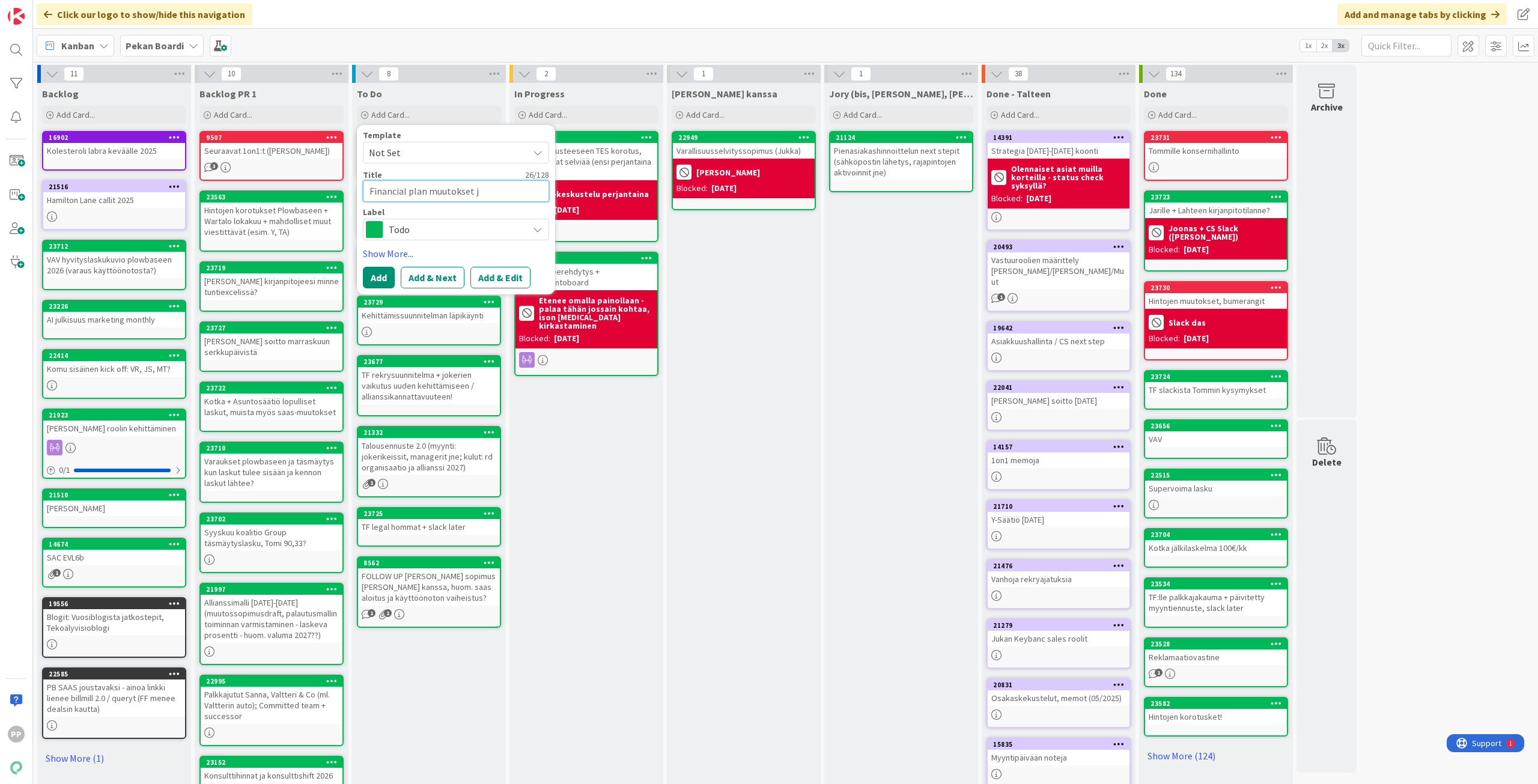
type textarea "x"
type textarea "Financial plan muutokset ja"
type textarea "x"
type textarea "Financial plan muutokset ja t"
type textarea "x"
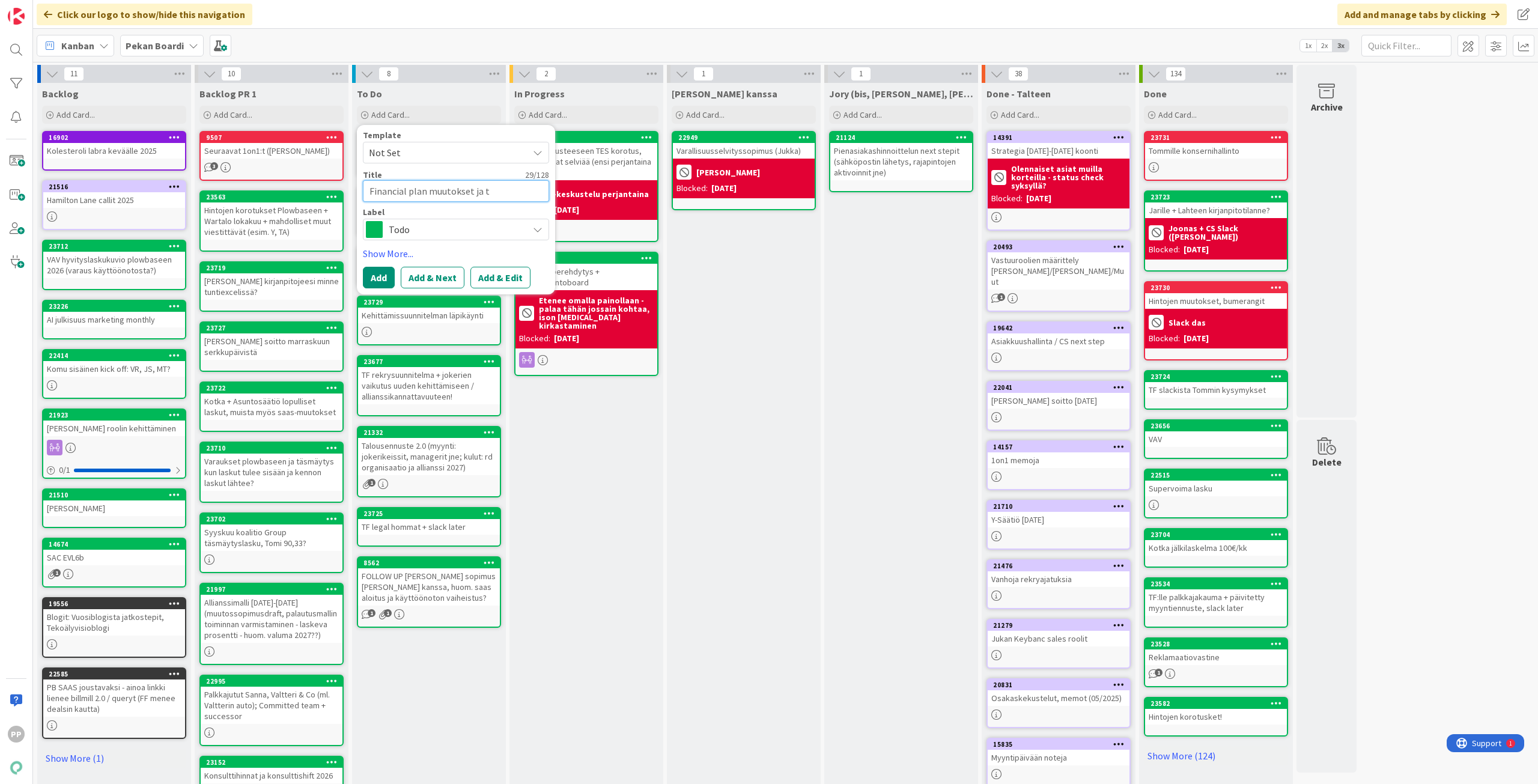
type textarea "Financial plan muutokset ja ta"
type textarea "x"
type textarea "Financial plan muutokset ja tar"
type textarea "x"
type textarea "Financial plan muutokset ja tark"
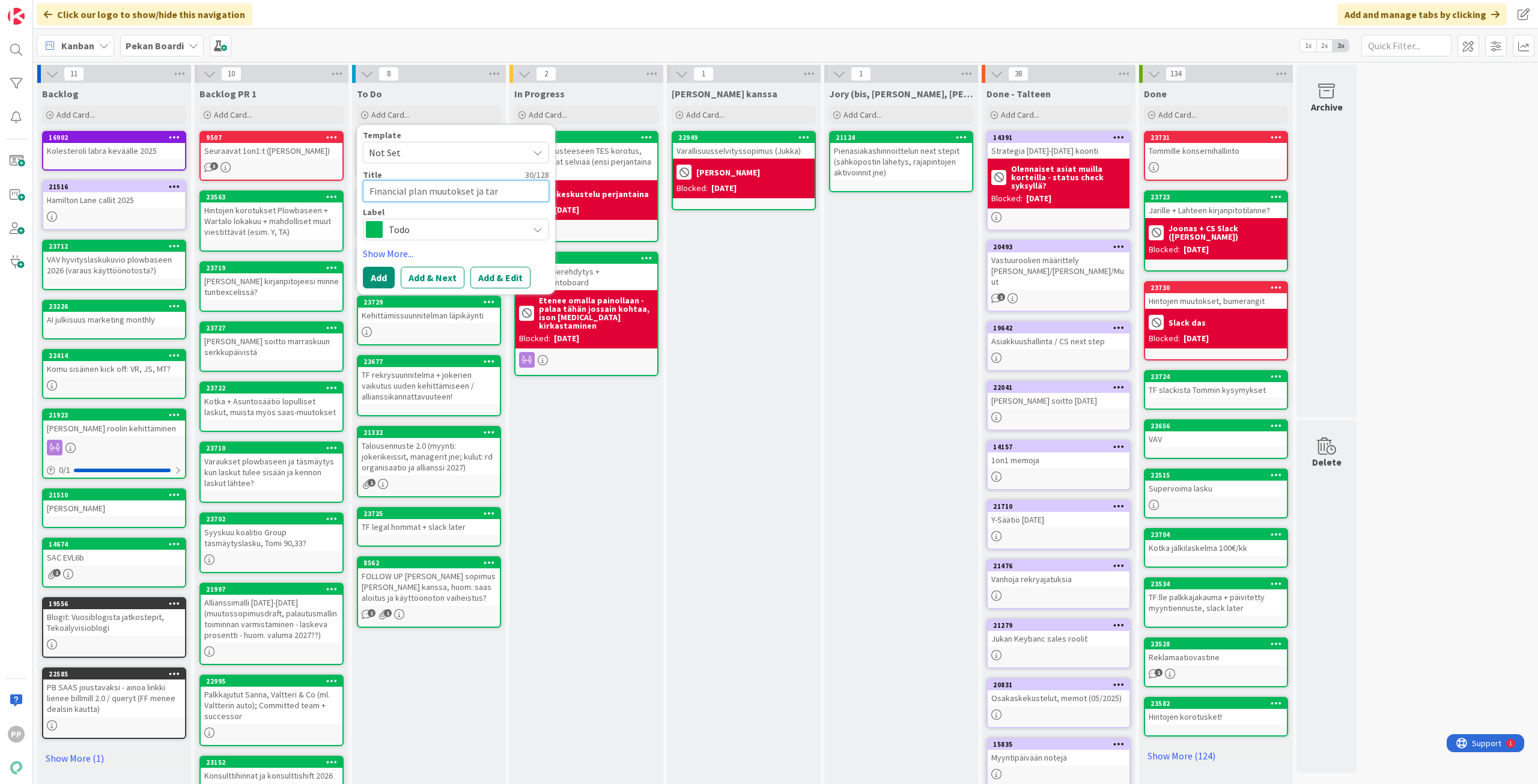
type textarea "x"
type textarea "Financial plan muutokset ja tarki"
type textarea "x"
type textarea "Financial plan muutokset ja tarkis"
type textarea "x"
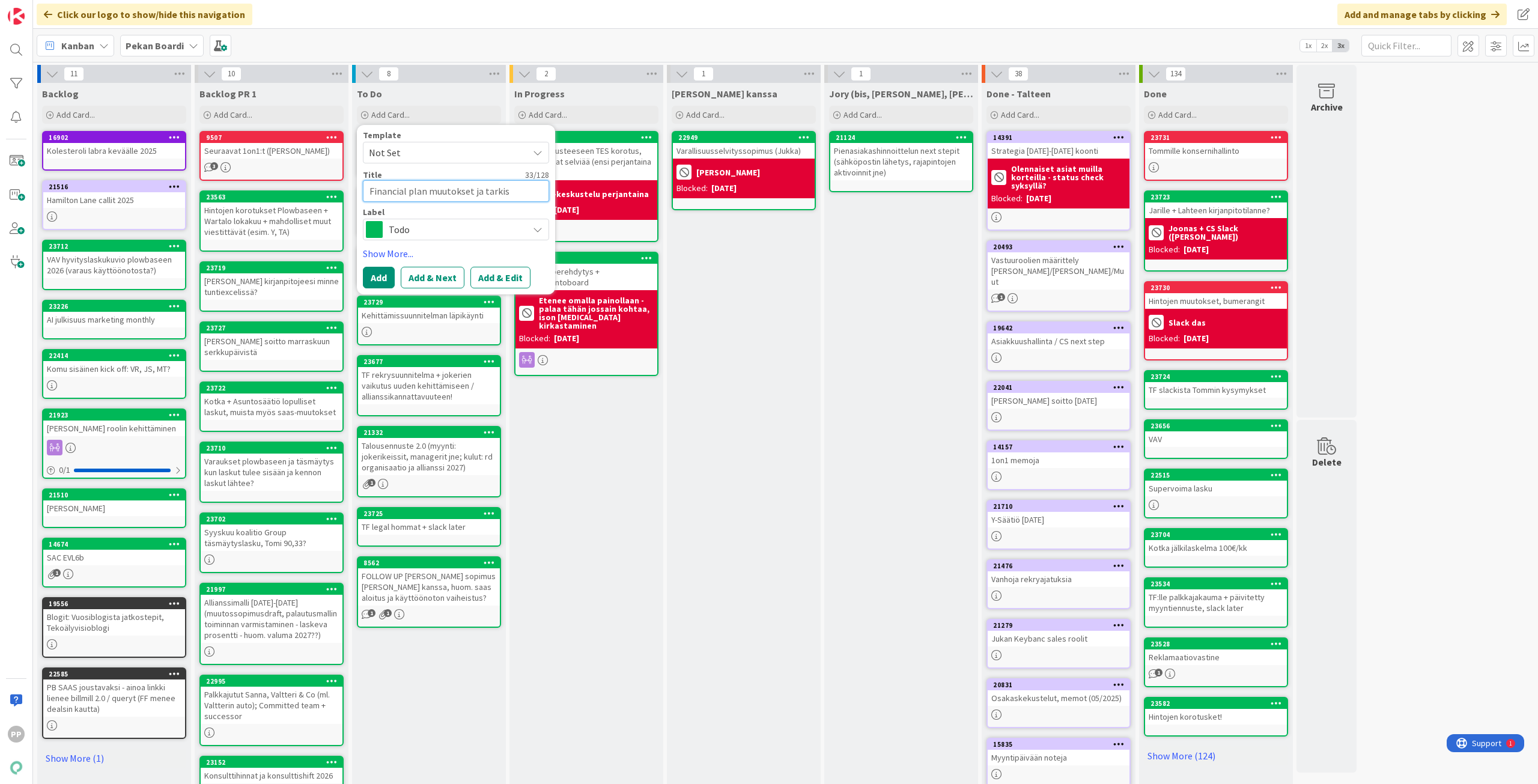
type textarea "Financial plan muutokset ja tarkist"
type textarea "x"
type textarea "Financial plan muutokset ja tarkistu"
type textarea "x"
type textarea "Financial plan muutokset ja tarkistuk"
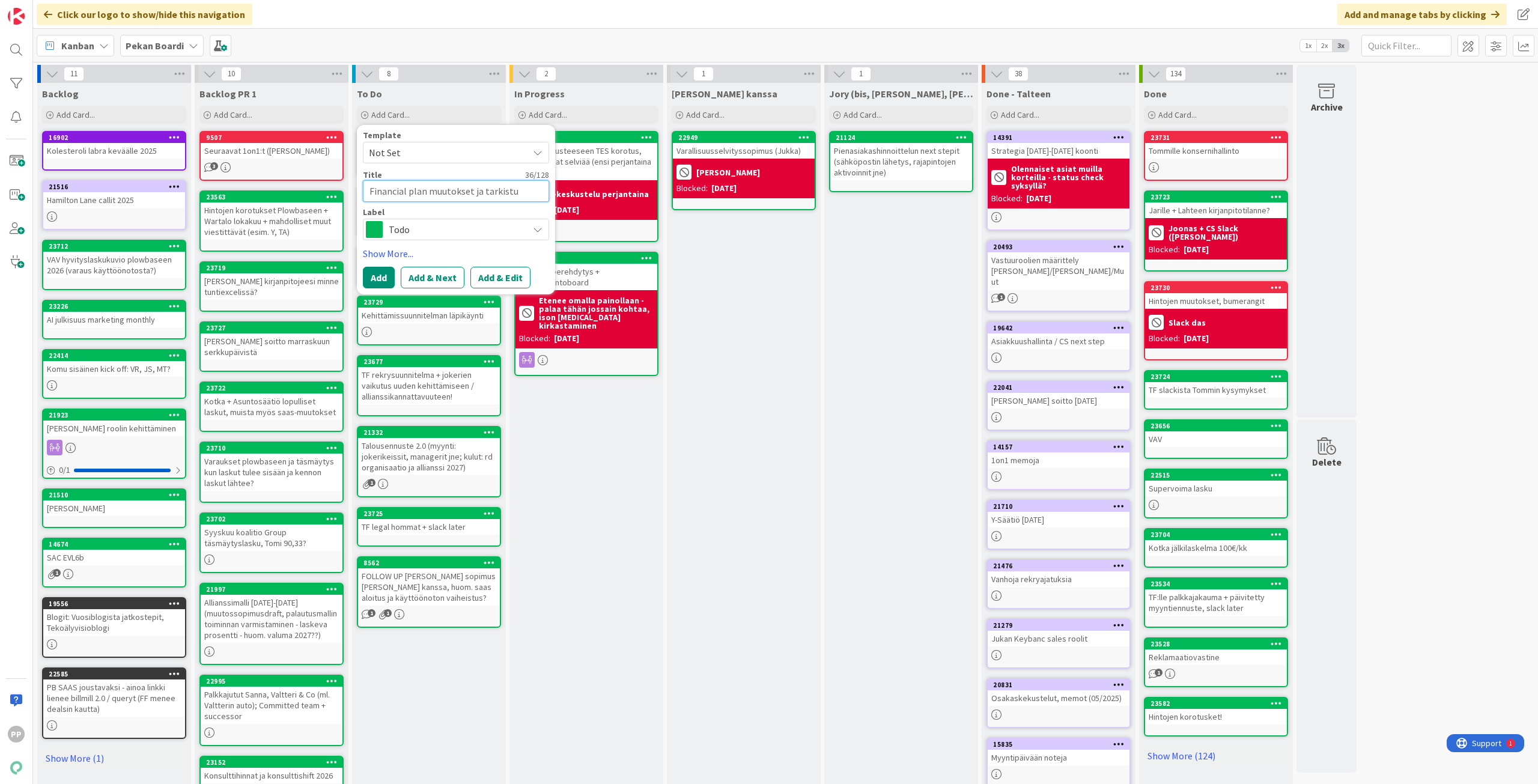
type textarea "x"
type textarea "Financial plan muutokset ja tarkistuks"
type textarea "x"
type textarea "Financial plan muutokset ja tarkistukse"
type textarea "x"
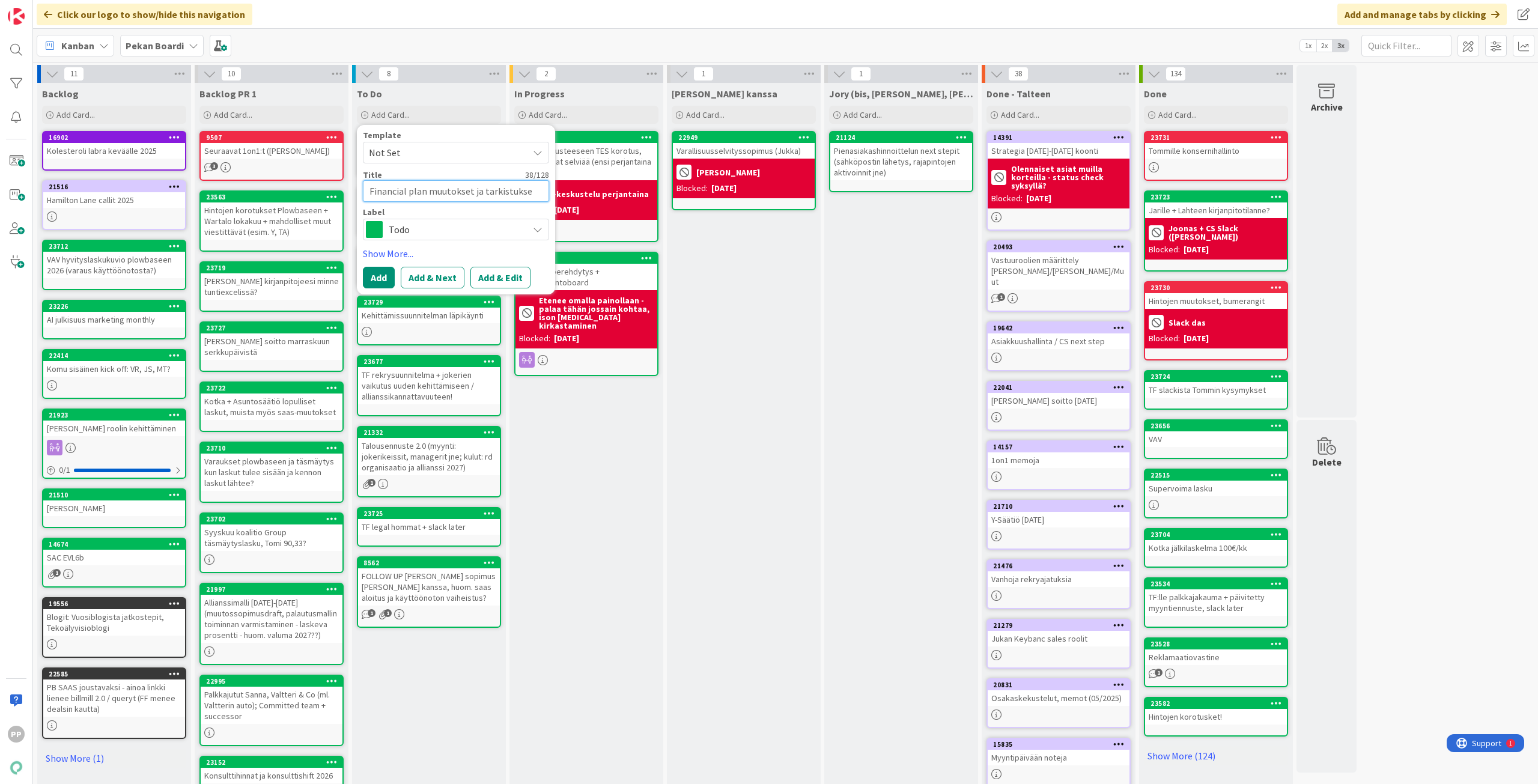
type textarea "Financial plan muutokset ja tarkistukset"
type textarea "x"
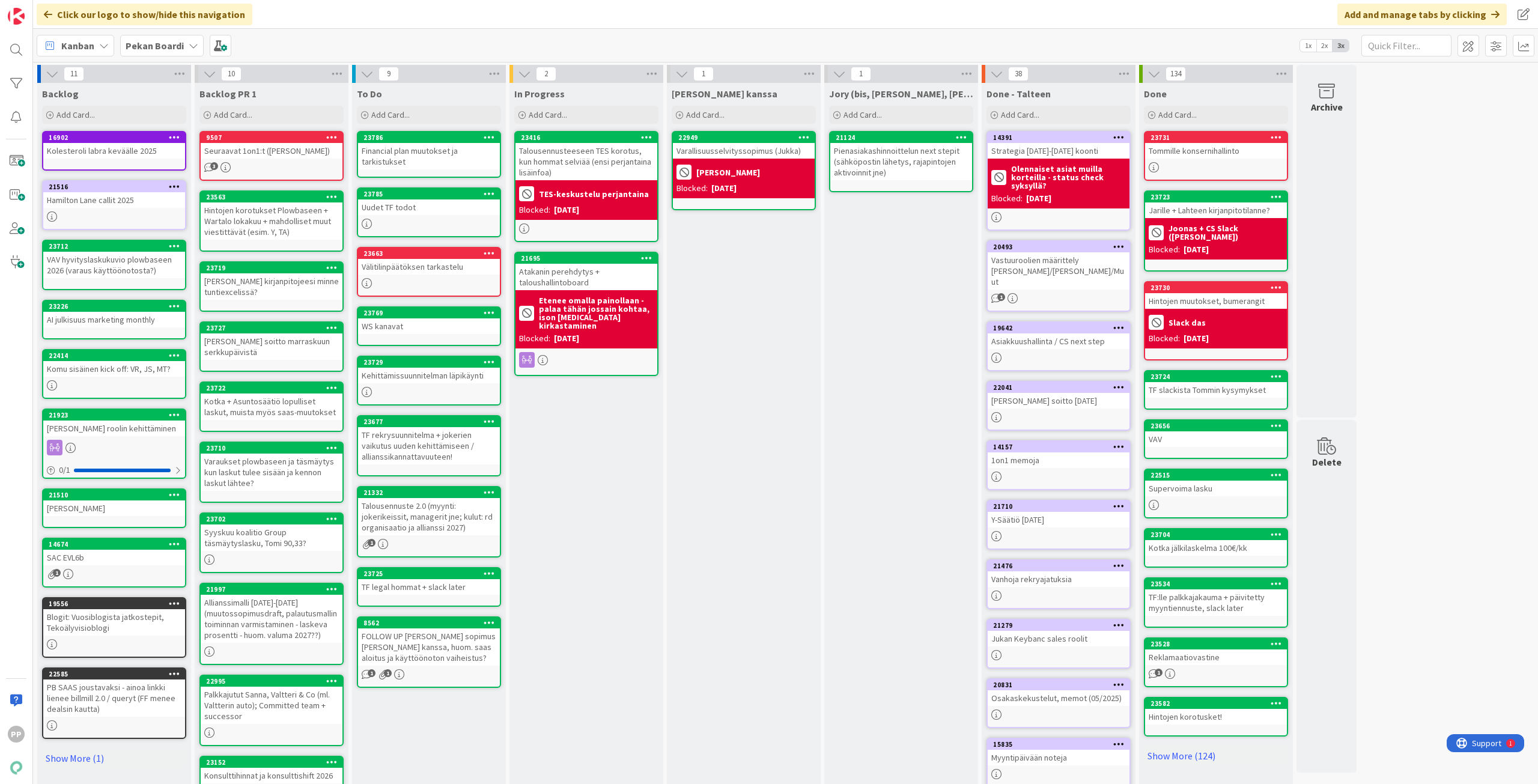
click at [449, 158] on div "Financial plan muutokset ja tarkistukset" at bounding box center [429, 156] width 142 height 26
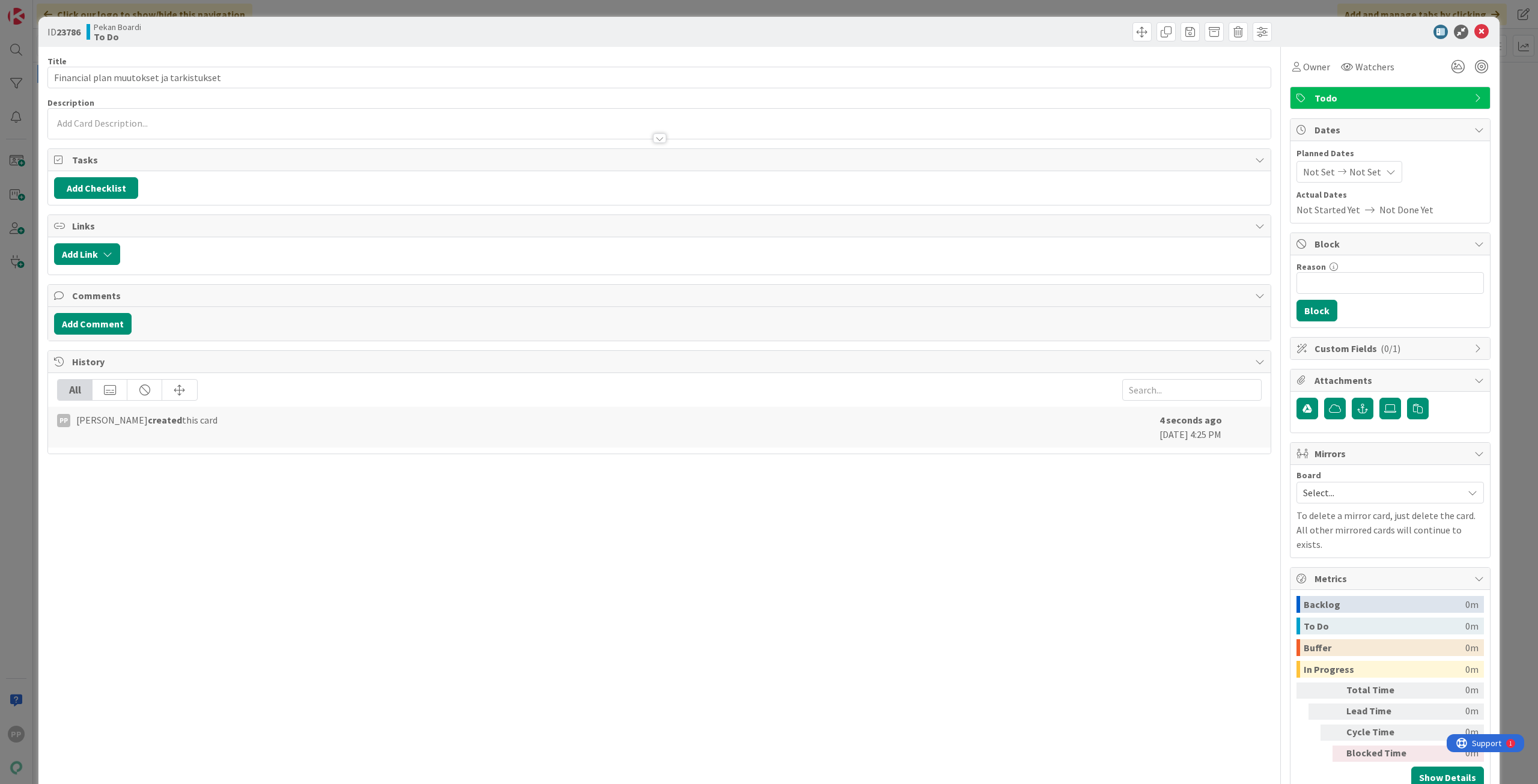
drag, startPoint x: 259, startPoint y: 136, endPoint x: 242, endPoint y: 128, distance: 18.8
click at [259, 136] on div at bounding box center [658, 131] width 1222 height 12
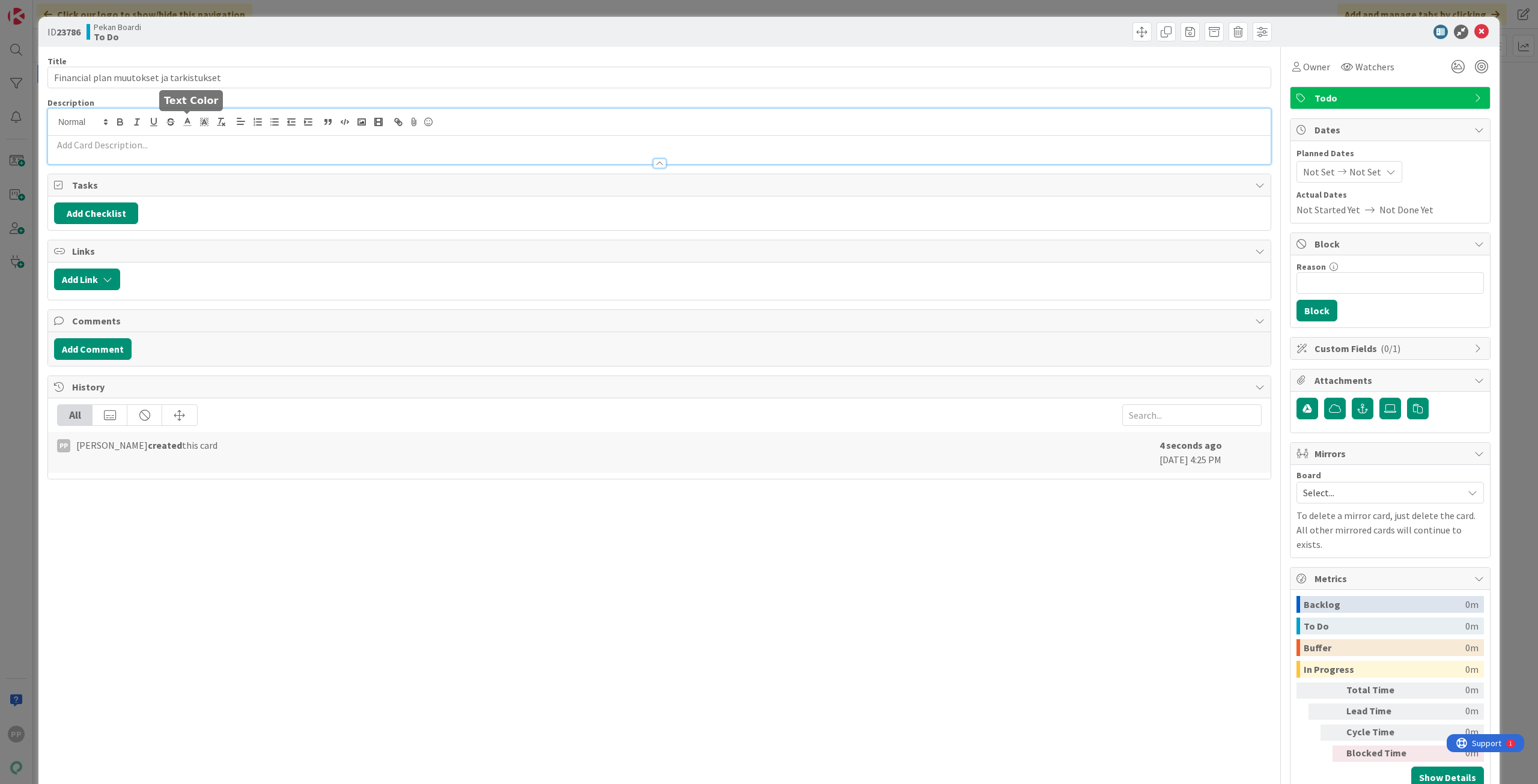
click at [134, 141] on p at bounding box center [659, 144] width 1211 height 14
paste div
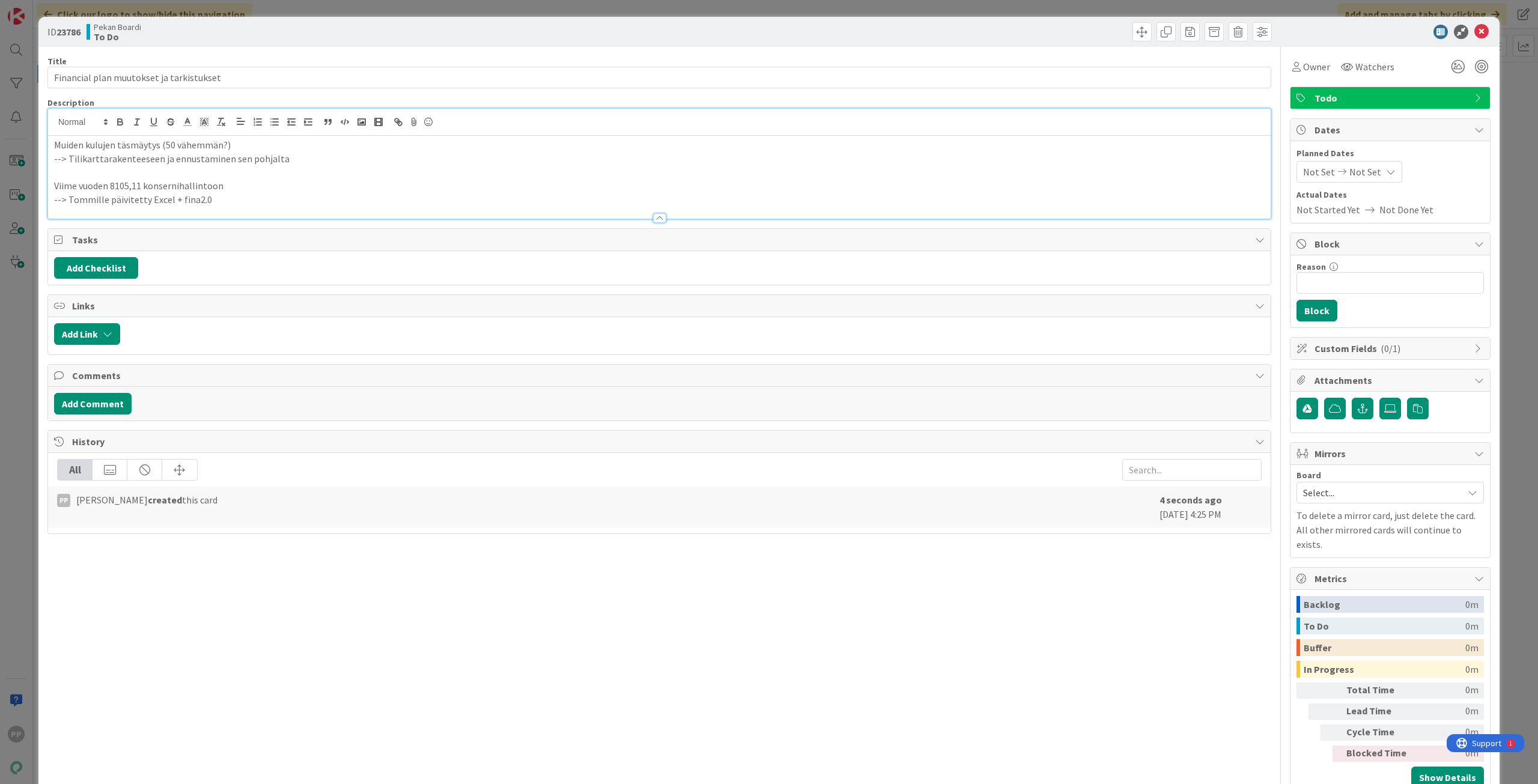
click at [56, 143] on p "Muiden kulujen täsmäytys (50 vähemmän?)" at bounding box center [659, 144] width 1211 height 14
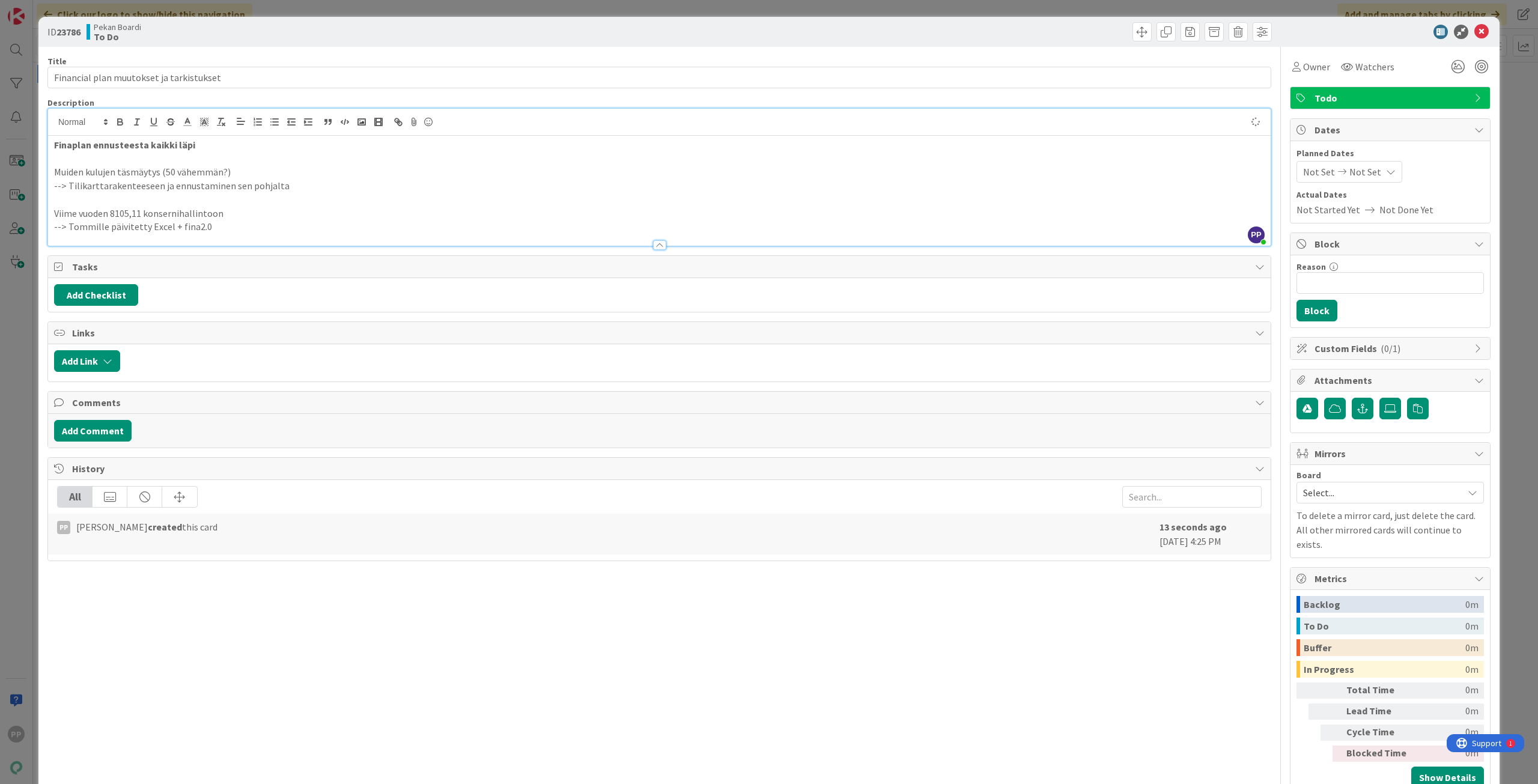
click at [304, 101] on div "Description" at bounding box center [659, 103] width 1224 height 11
click at [329, 61] on div "Title 40 / 128" at bounding box center [659, 62] width 1224 height 11
click at [348, 14] on div "ID 23786 Pekan Boardi To Do Title 40 / 128 Financial plan muutokset ja tarkistu…" at bounding box center [769, 392] width 1538 height 784
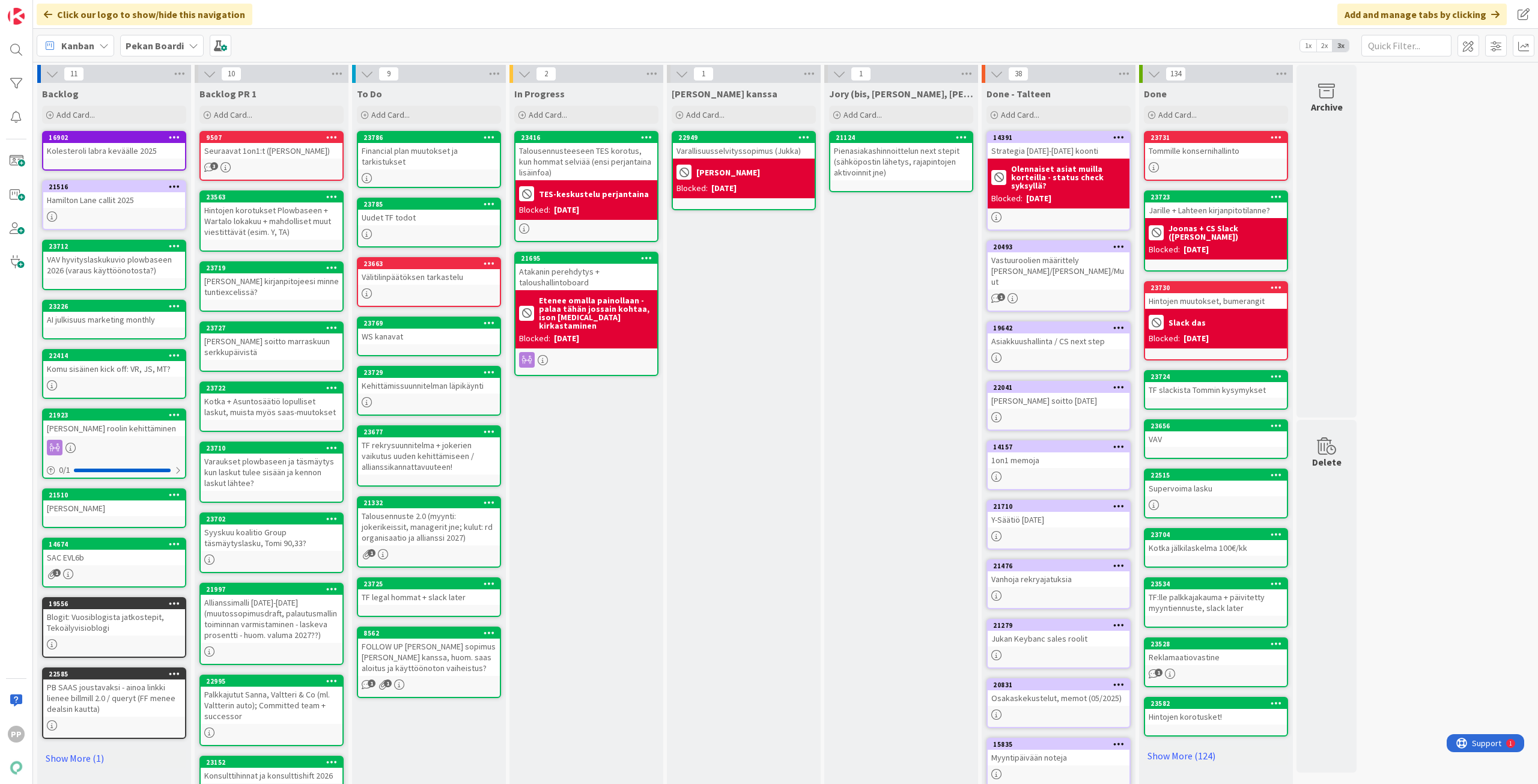
click at [766, 399] on div "Jukan kanssa Add Card... 22949 Varallisuusselvityssopimus (Jukka) Jukka Blocked…" at bounding box center [744, 454] width 154 height 743
click at [619, 511] on div "In Progress Add Card... 23416 Talousennusteeseen TES korotus, kun hommat selviä…" at bounding box center [586, 454] width 154 height 743
click at [704, 515] on div "Jukan kanssa Add Card... 22949 Varallisuusselvityssopimus (Jukka) Jukka Blocked…" at bounding box center [744, 454] width 154 height 743
click at [619, 524] on div "In Progress Add Card... 23416 Talousennusteeseen TES korotus, kun hommat selviä…" at bounding box center [586, 454] width 154 height 743
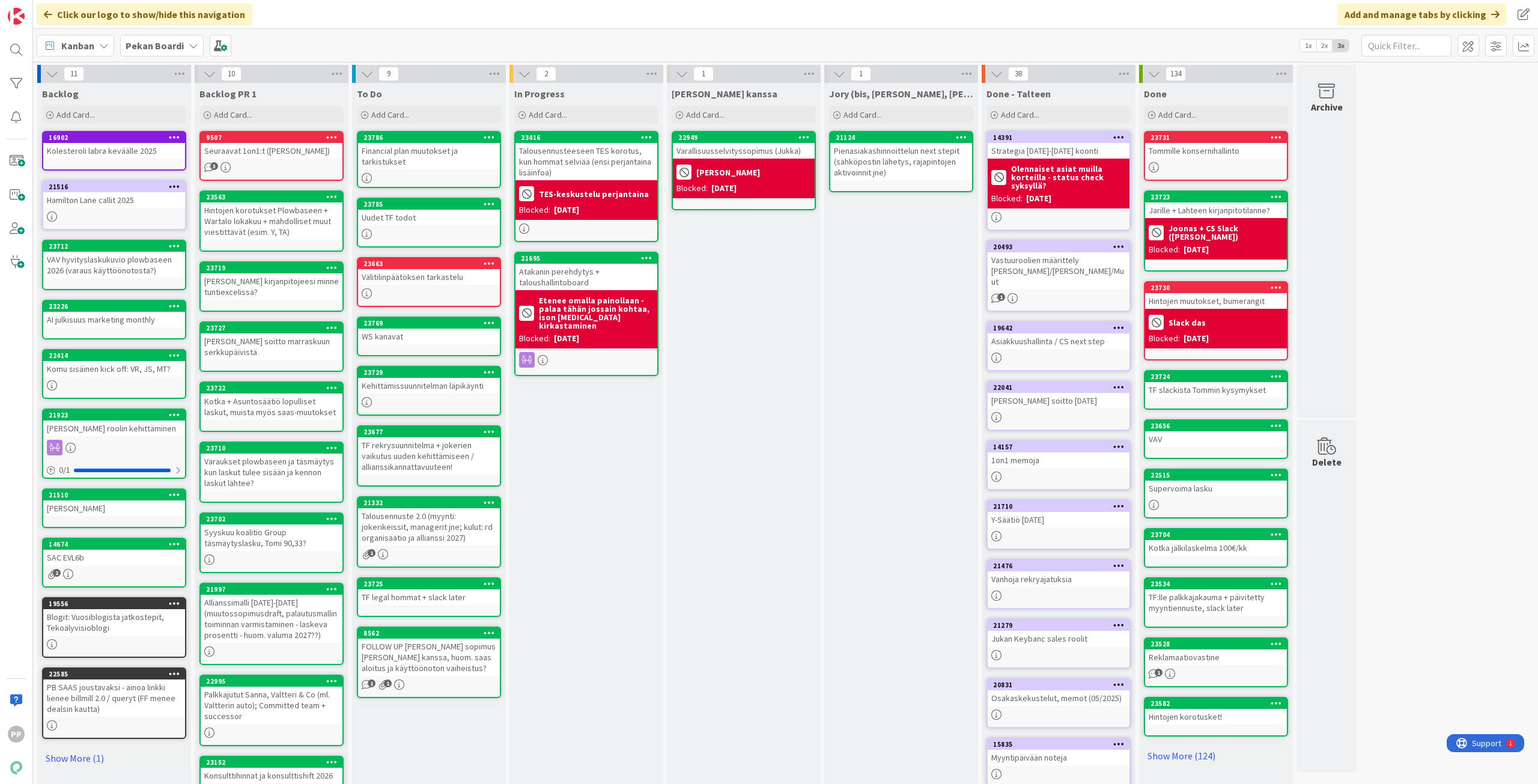
click at [609, 527] on div "In Progress Add Card... 23416 Talousennusteeseen TES korotus, kun hommat selviä…" at bounding box center [586, 454] width 154 height 743
click at [701, 499] on div "Jukan kanssa Add Card... 22949 Varallisuusselvityssopimus (Jukka) Jukka Blocked…" at bounding box center [744, 454] width 154 height 743
click at [613, 505] on div "In Progress Add Card... 23416 Talousennusteeseen TES korotus, kun hommat selviä…" at bounding box center [586, 454] width 154 height 743
